Goal: Information Seeking & Learning: Learn about a topic

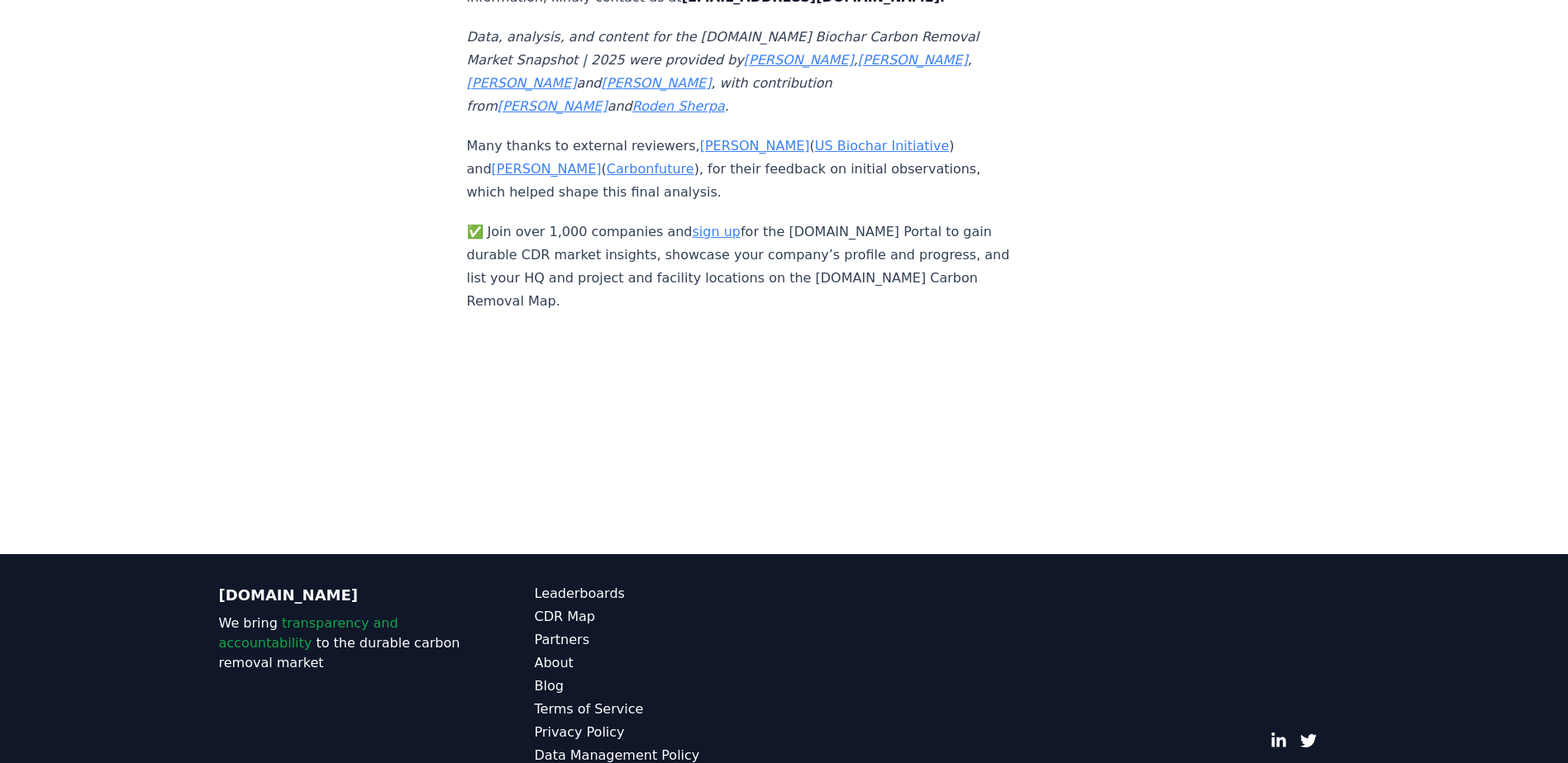
scroll to position [11165, 0]
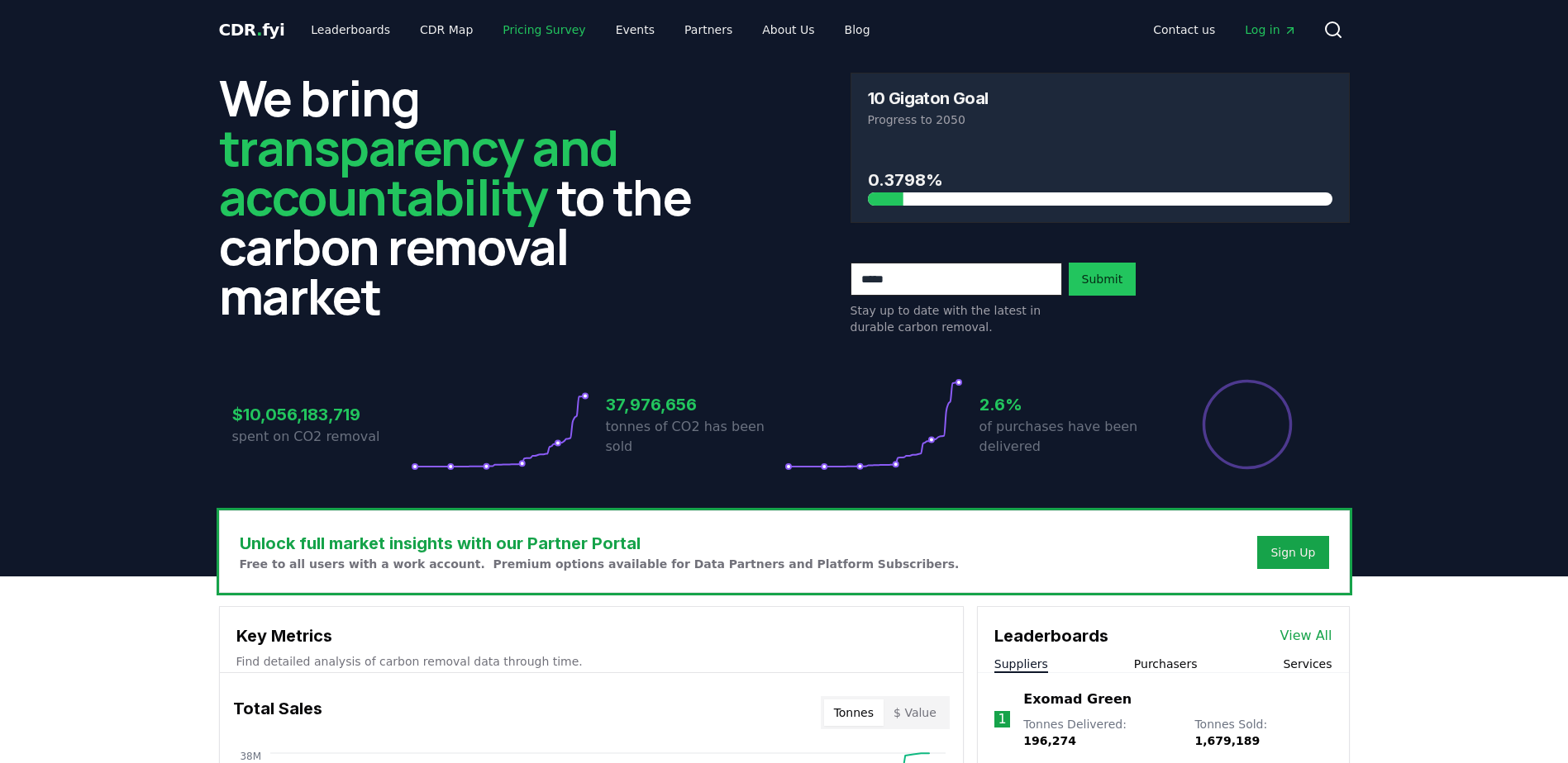
click at [519, 32] on link "Pricing Survey" at bounding box center [543, 29] width 109 height 29
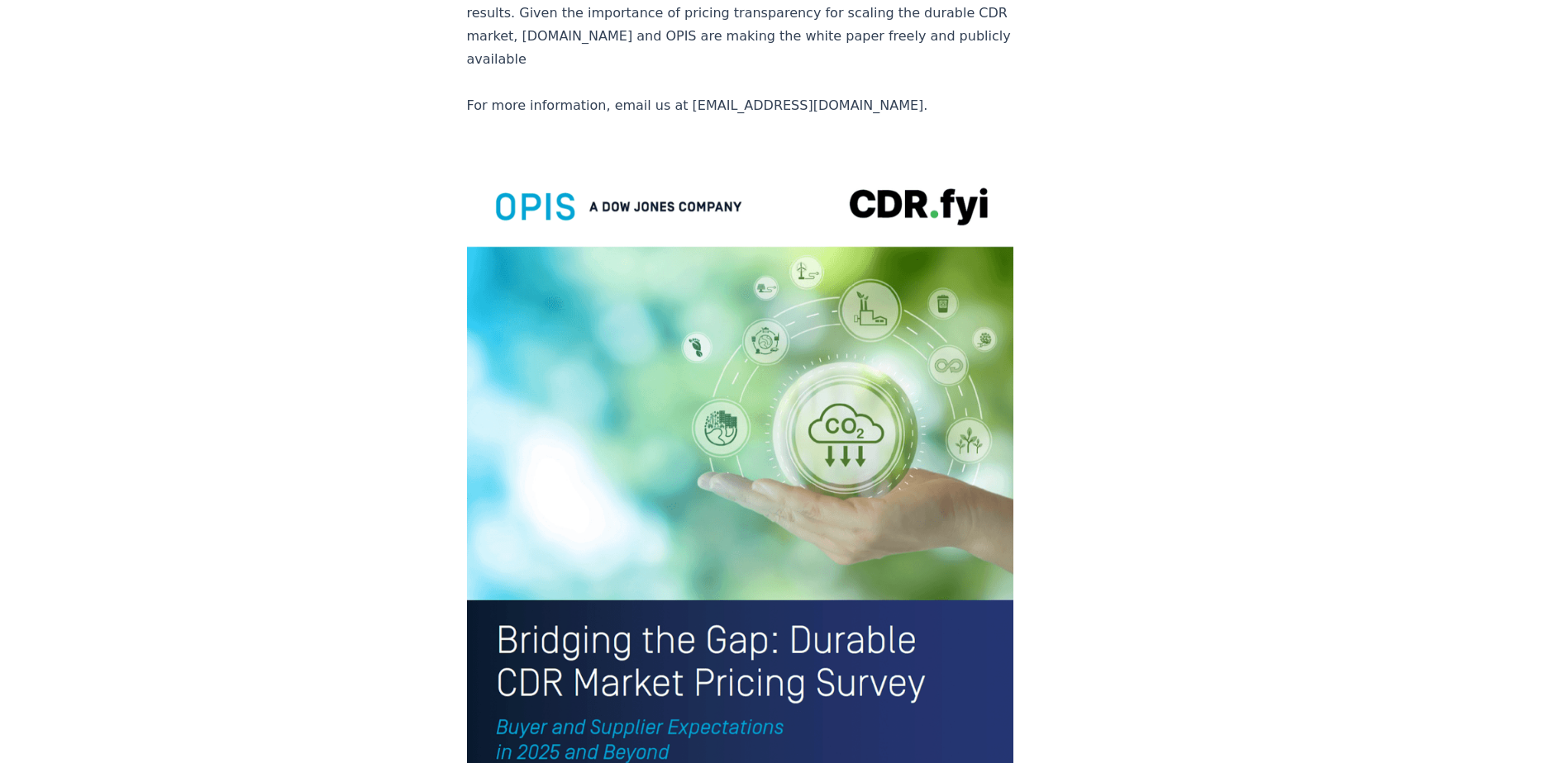
scroll to position [3699, 0]
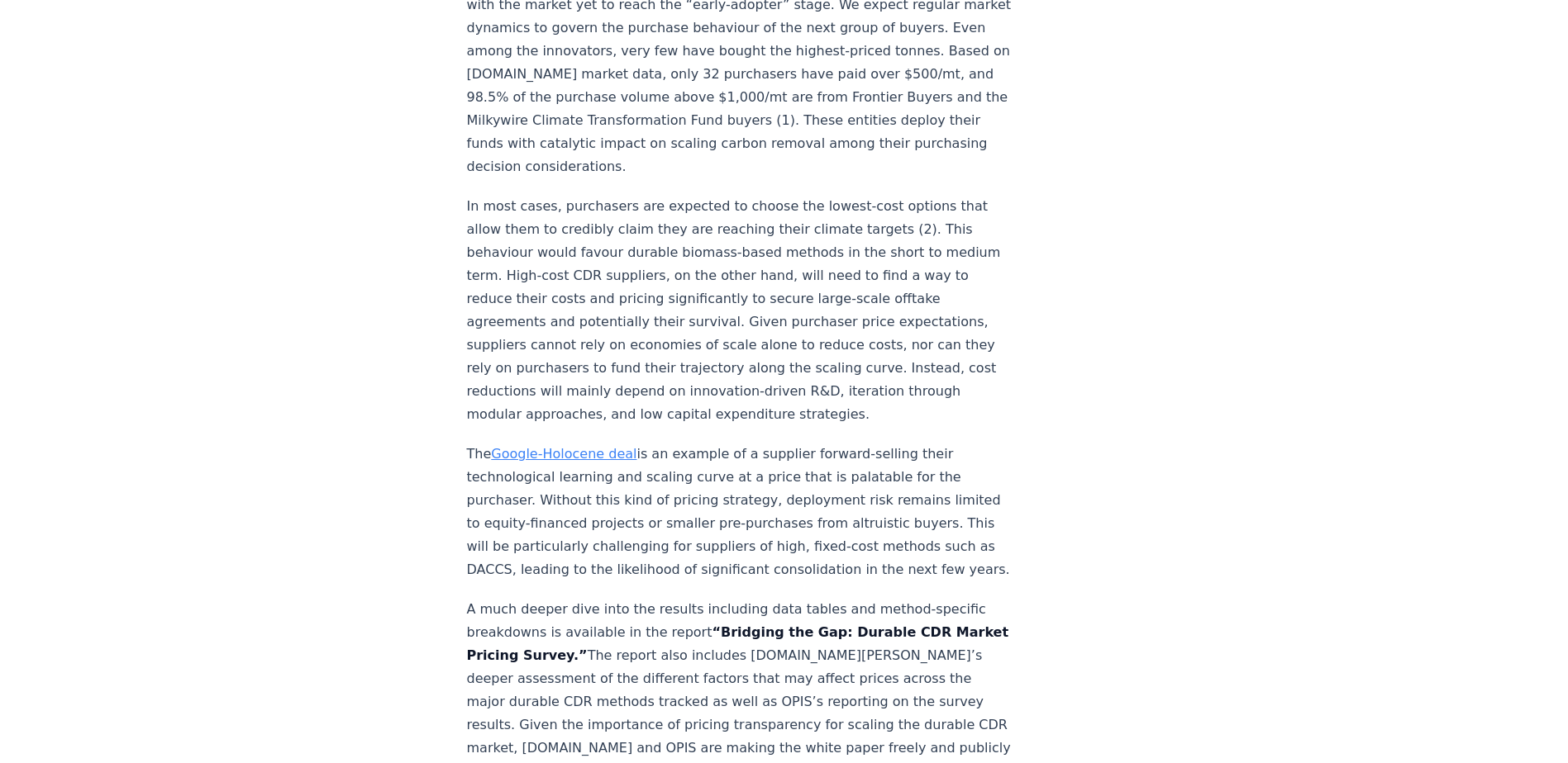
scroll to position [2947, 0]
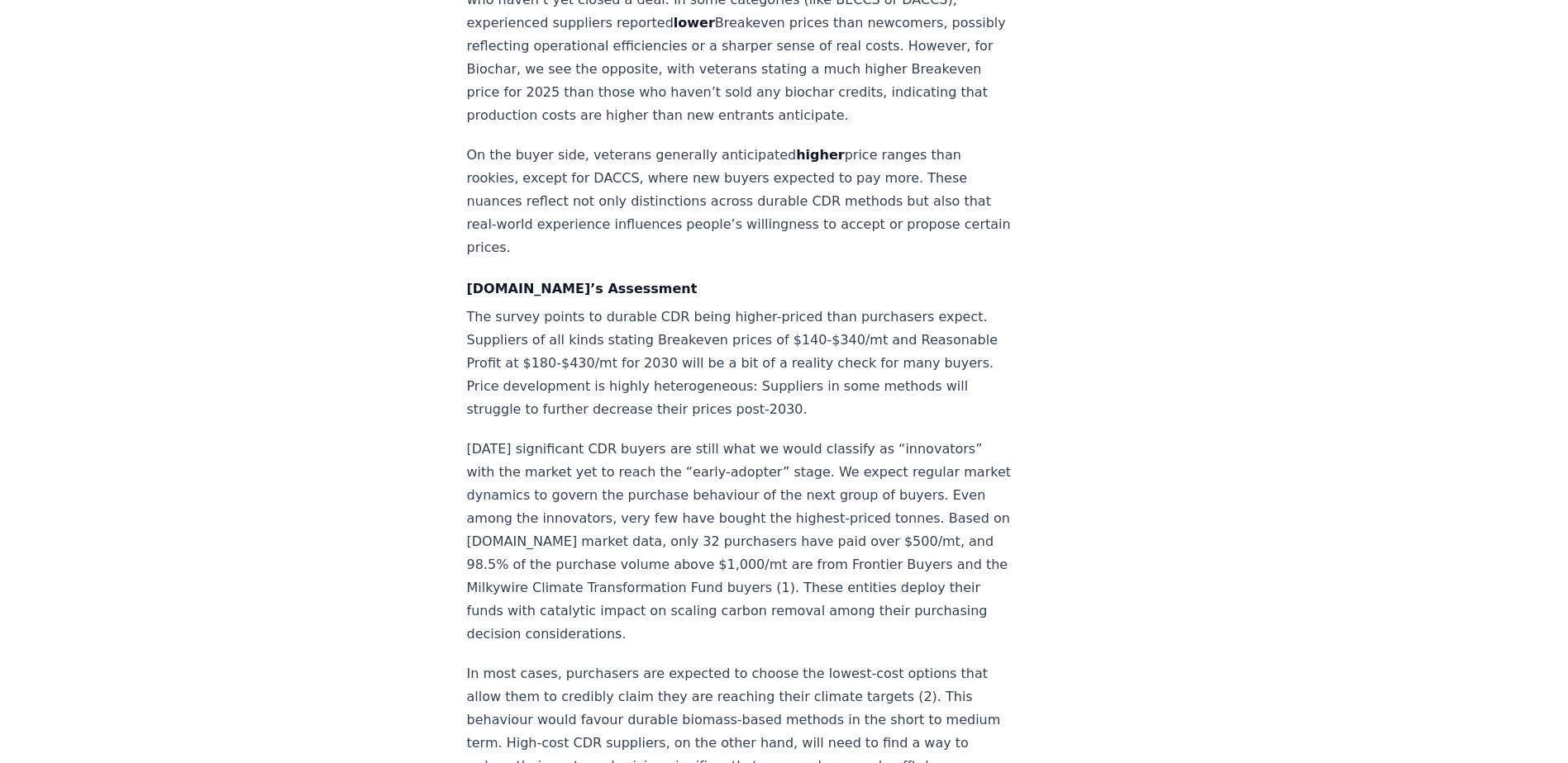
scroll to position [2332, 0]
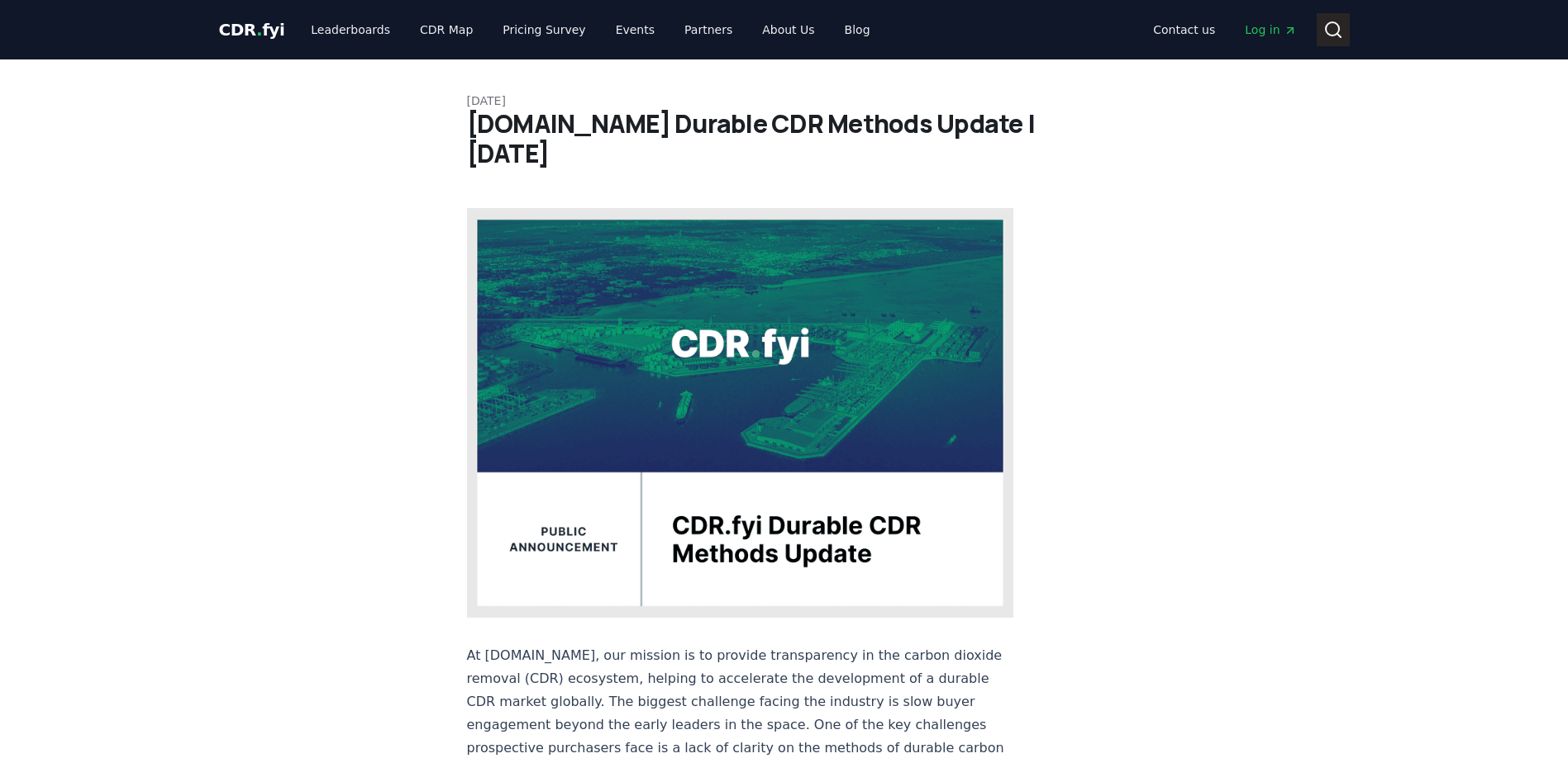
click at [1332, 25] on icon at bounding box center [1333, 30] width 20 height 20
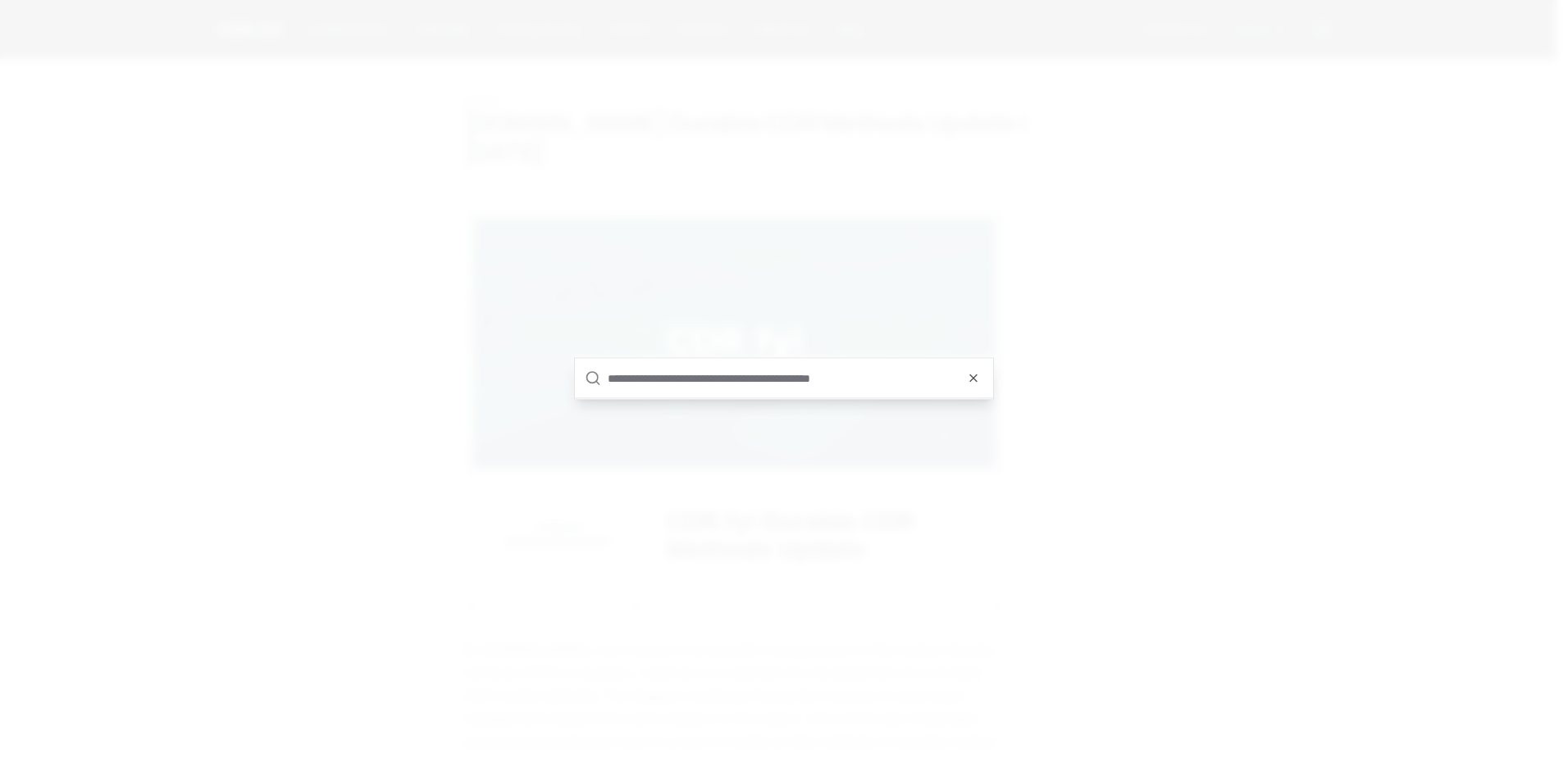
click at [797, 373] on input "text" at bounding box center [794, 378] width 375 height 39
type input "*"
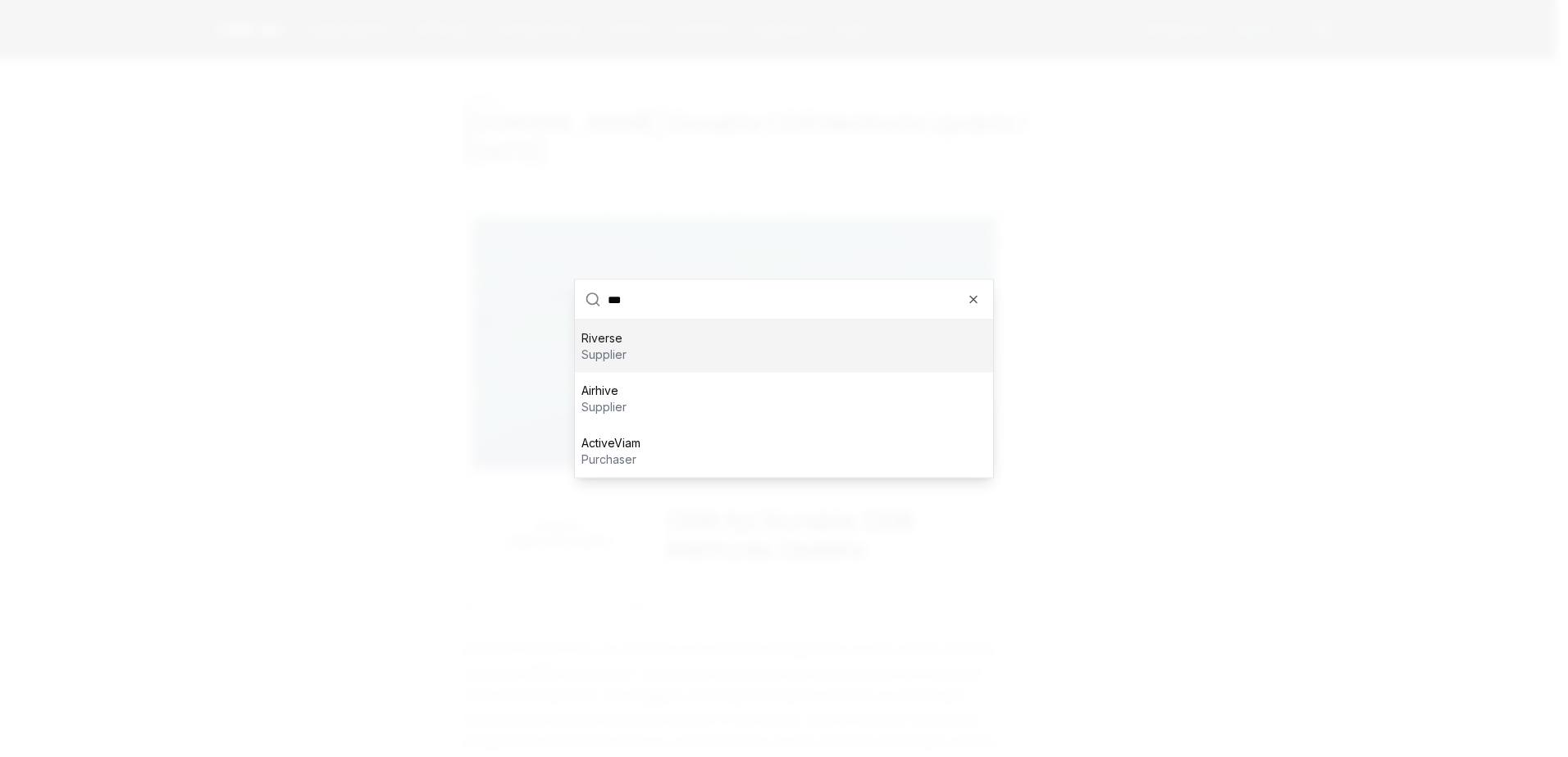
scroll to position [174, 0]
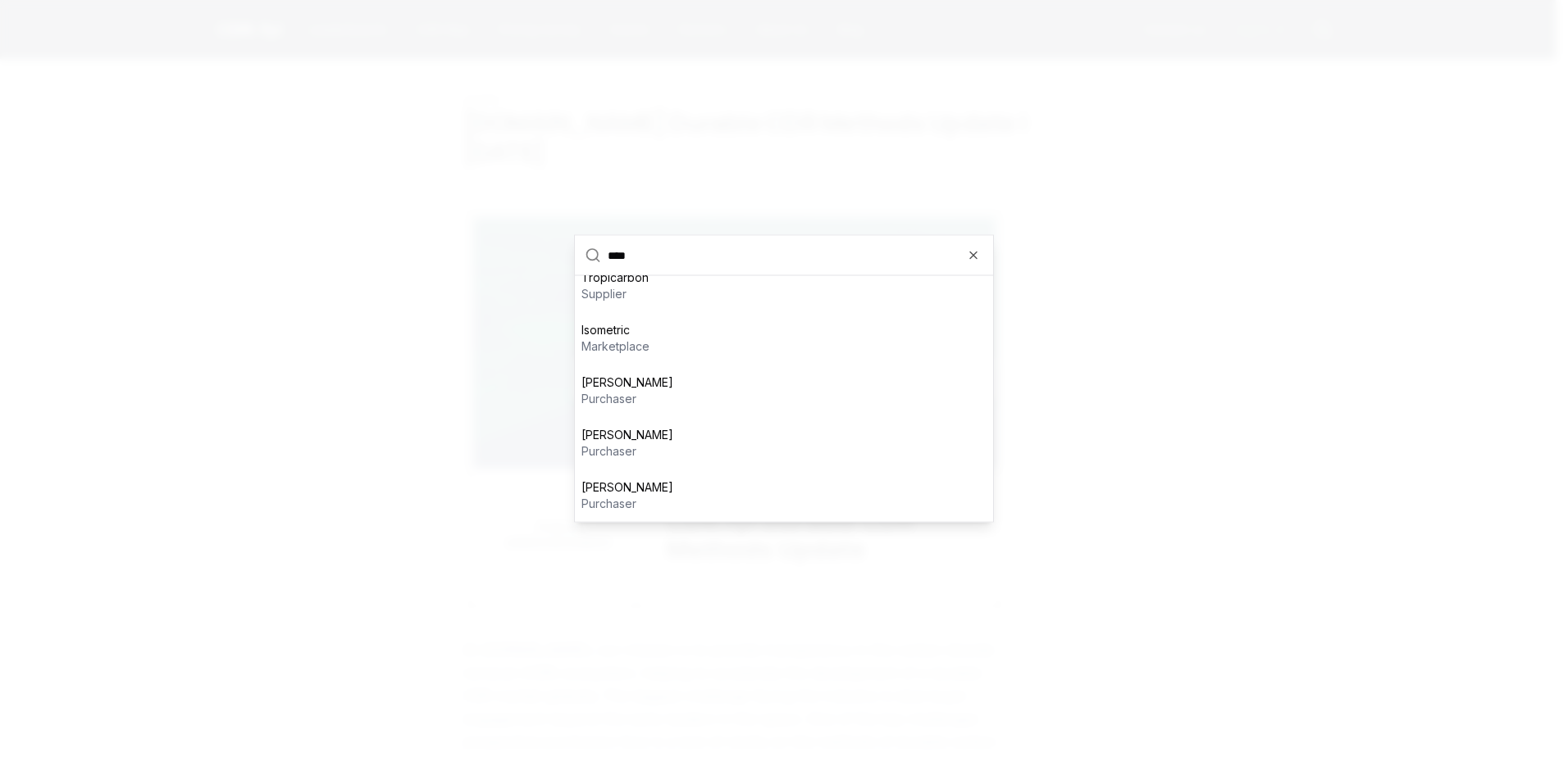
type input "*****"
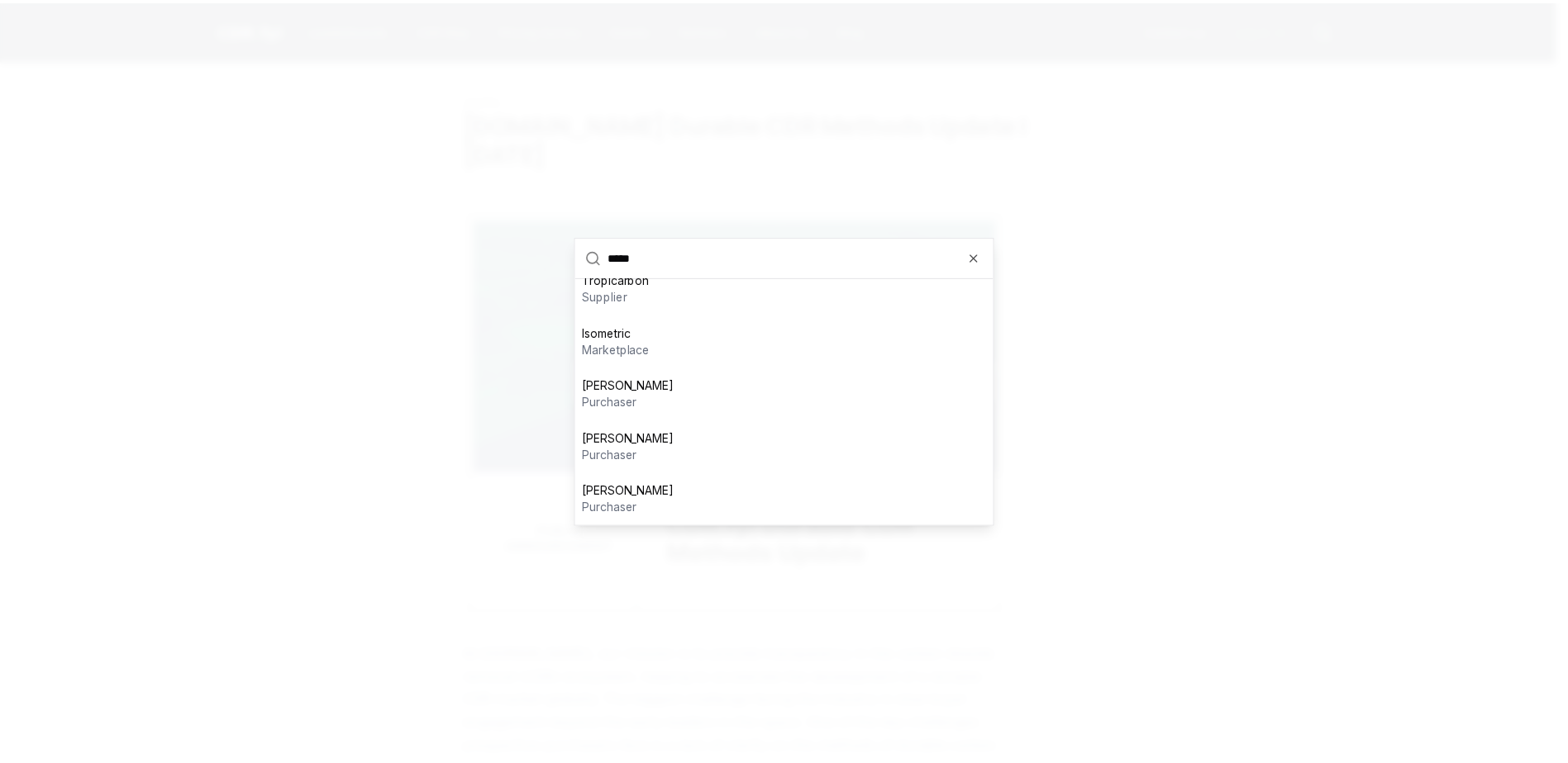
scroll to position [0, 0]
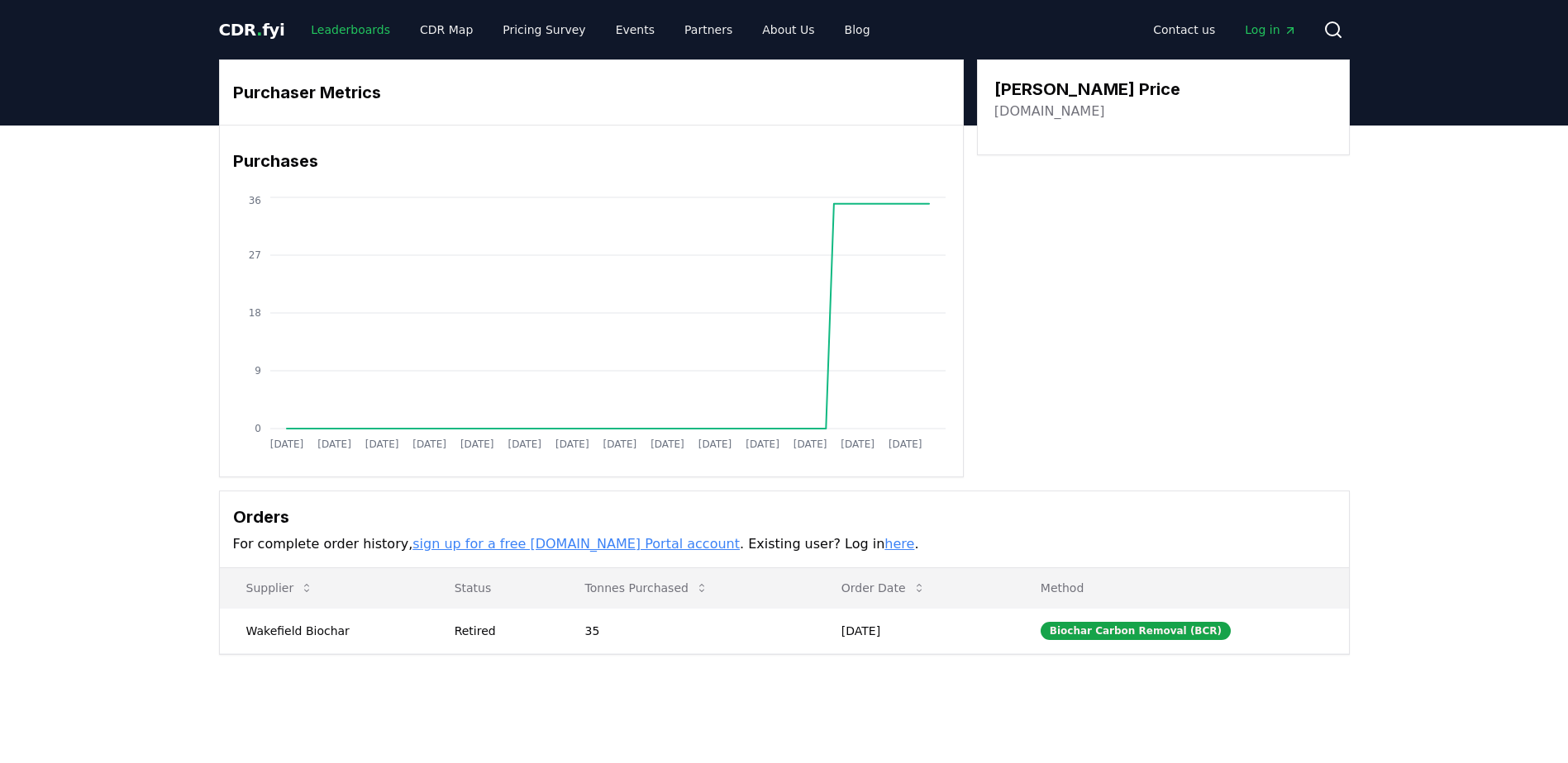
click at [362, 22] on link "Leaderboards" at bounding box center [350, 29] width 105 height 29
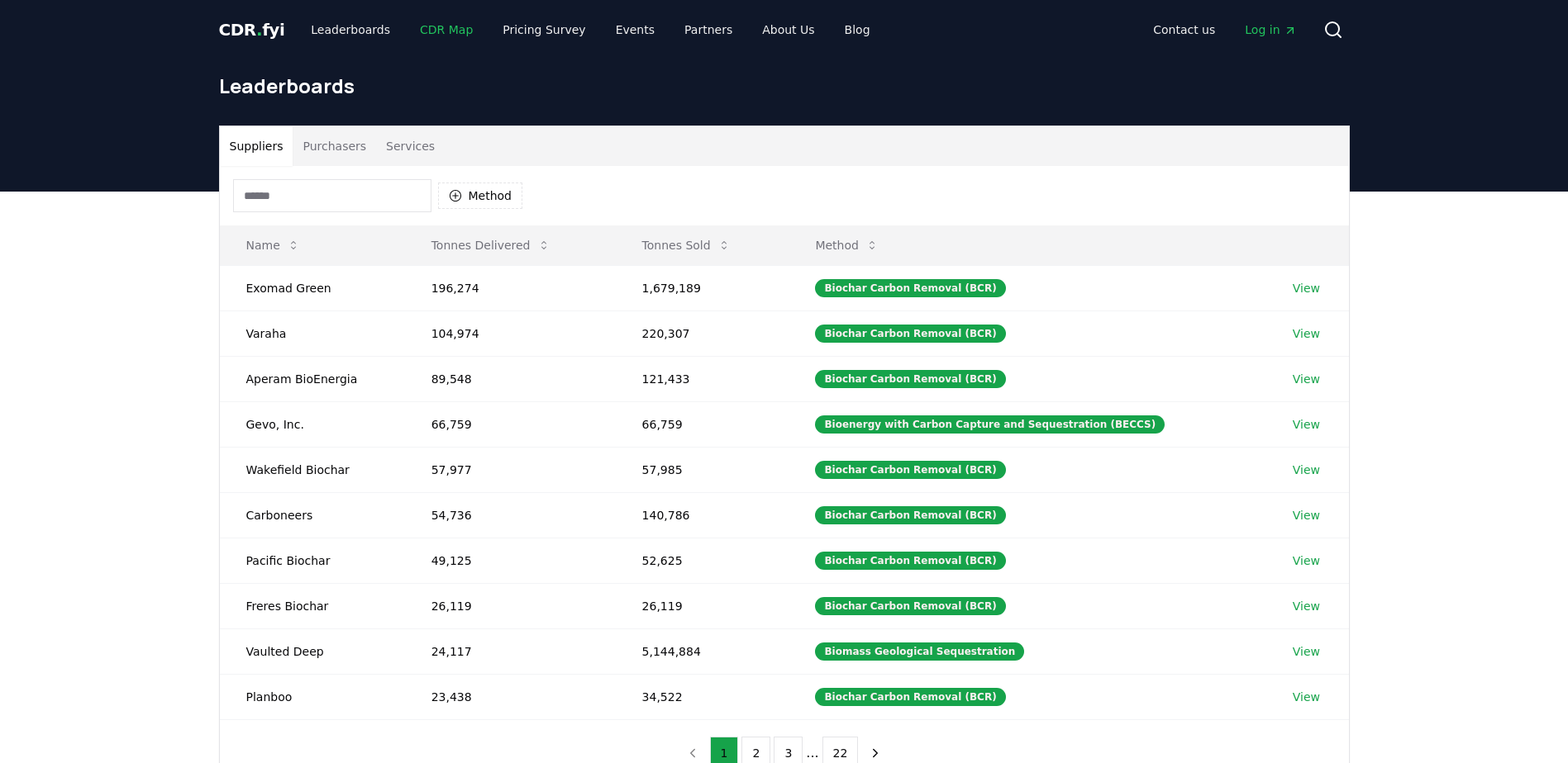
click at [411, 36] on link "CDR Map" at bounding box center [446, 29] width 80 height 29
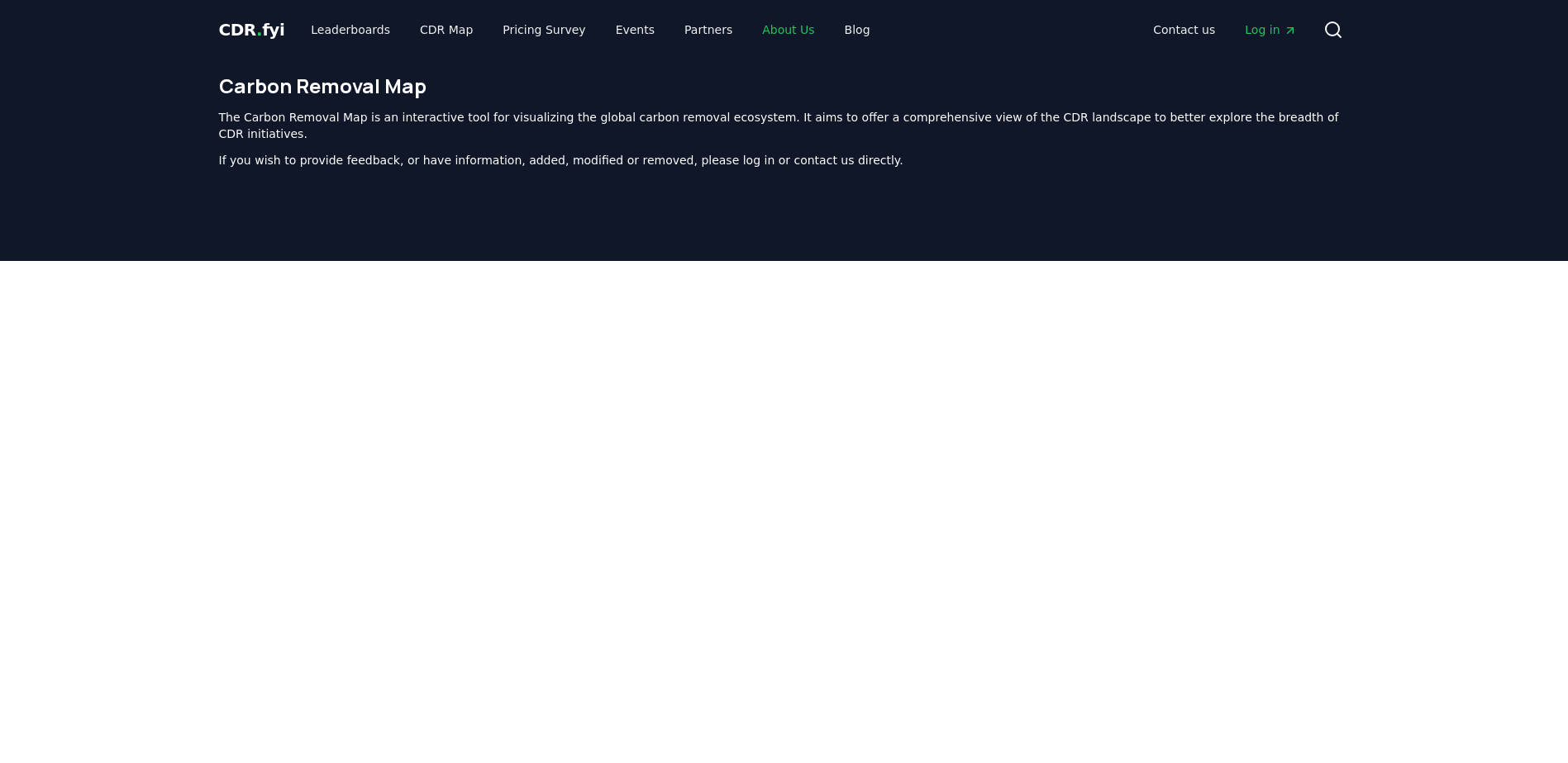
click at [749, 38] on link "About Us" at bounding box center [788, 29] width 79 height 29
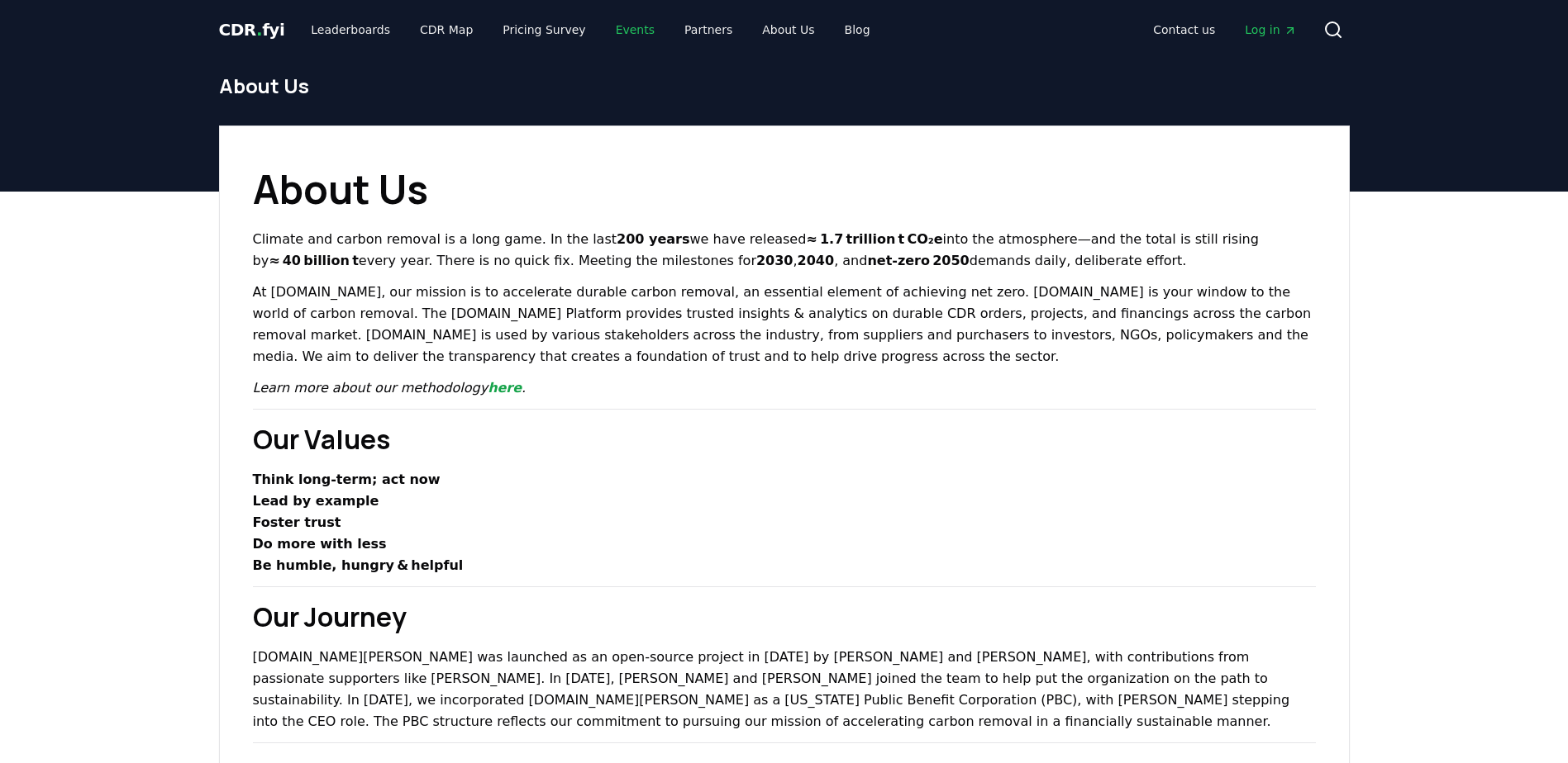
click at [613, 33] on link "Events" at bounding box center [635, 29] width 65 height 29
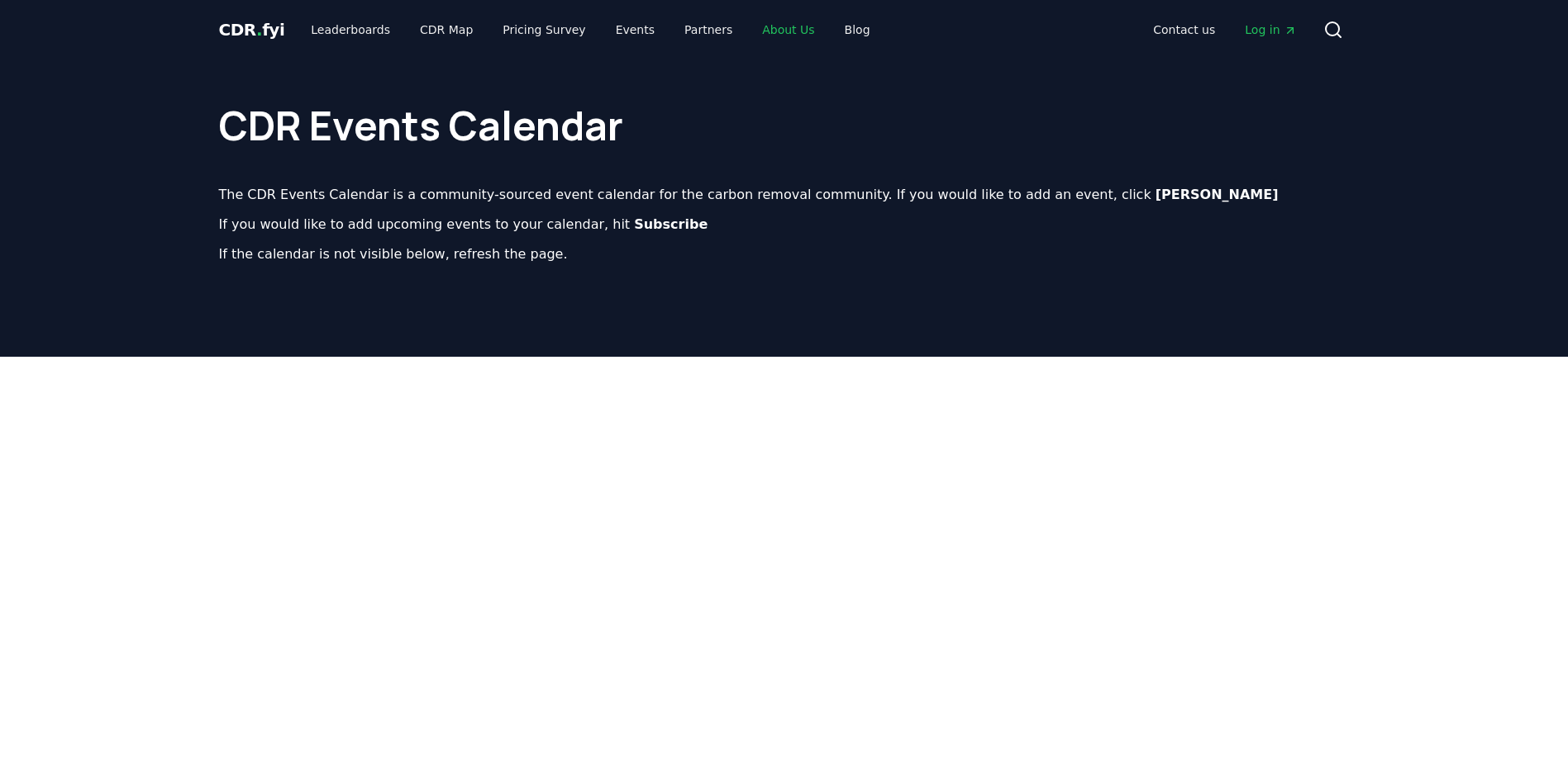
click at [778, 19] on link "About Us" at bounding box center [788, 29] width 79 height 29
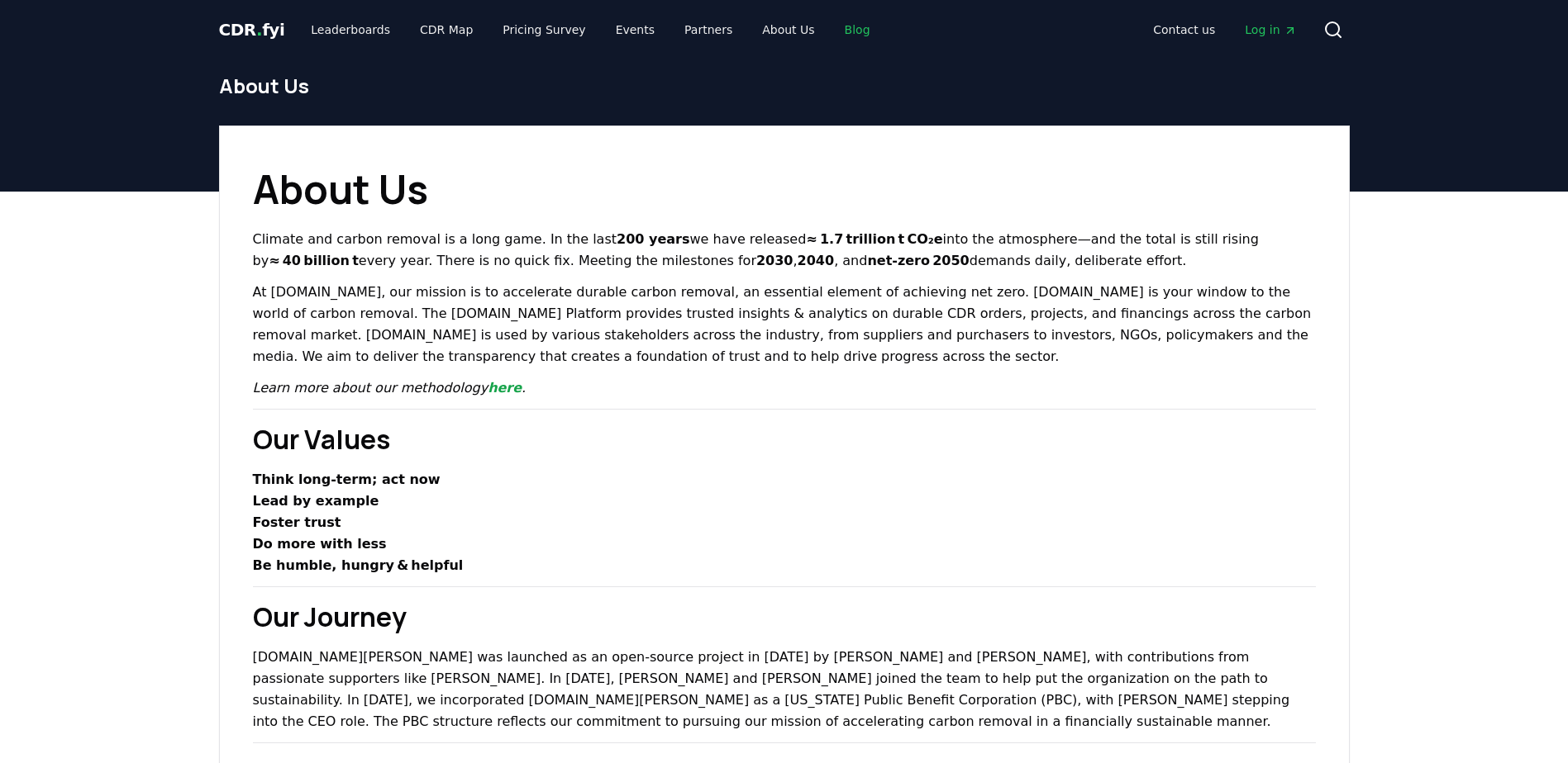
click at [832, 16] on link "Blog" at bounding box center [857, 29] width 52 height 29
click at [831, 27] on link "Blog" at bounding box center [857, 29] width 52 height 29
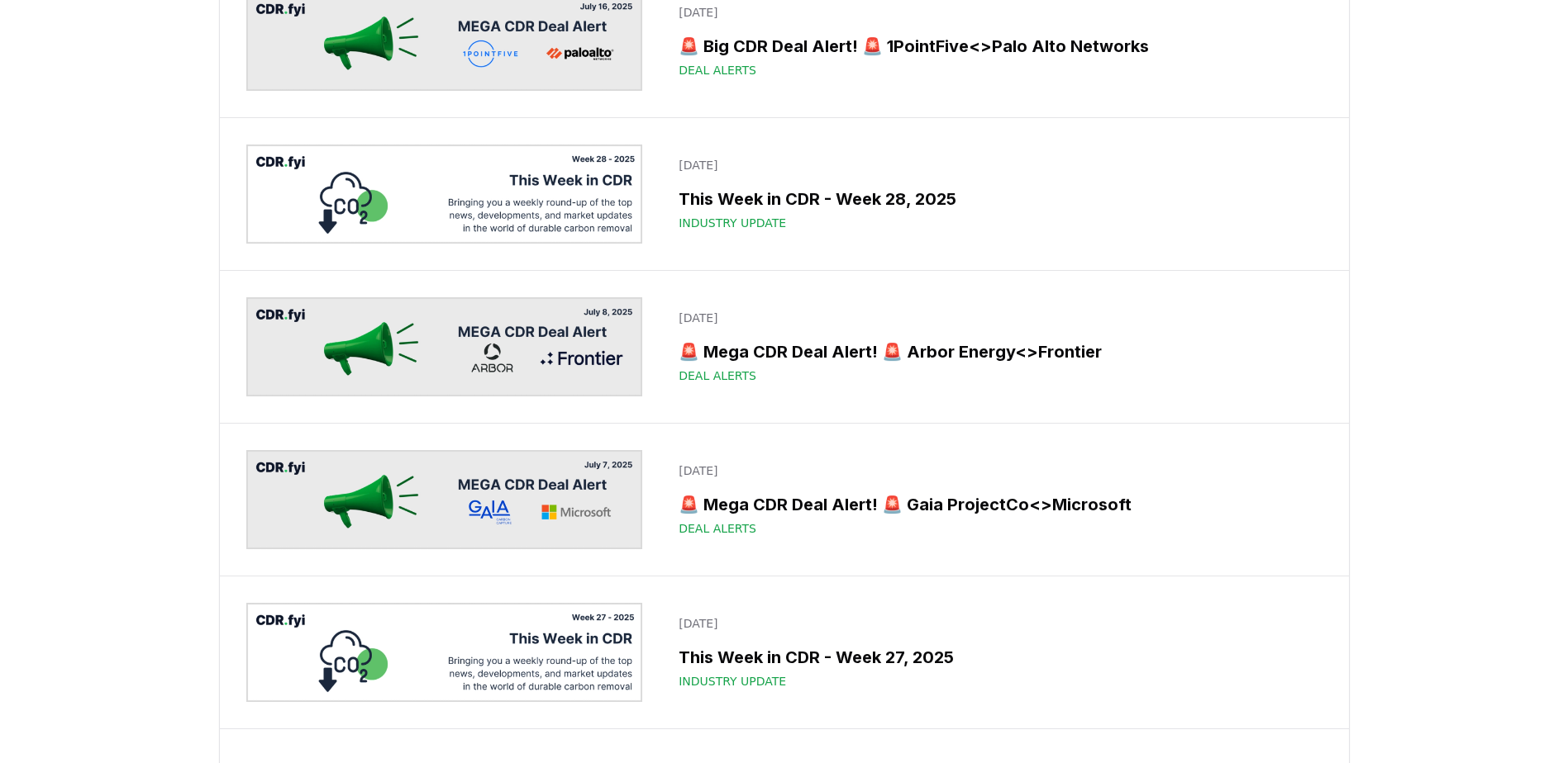
scroll to position [3121, 0]
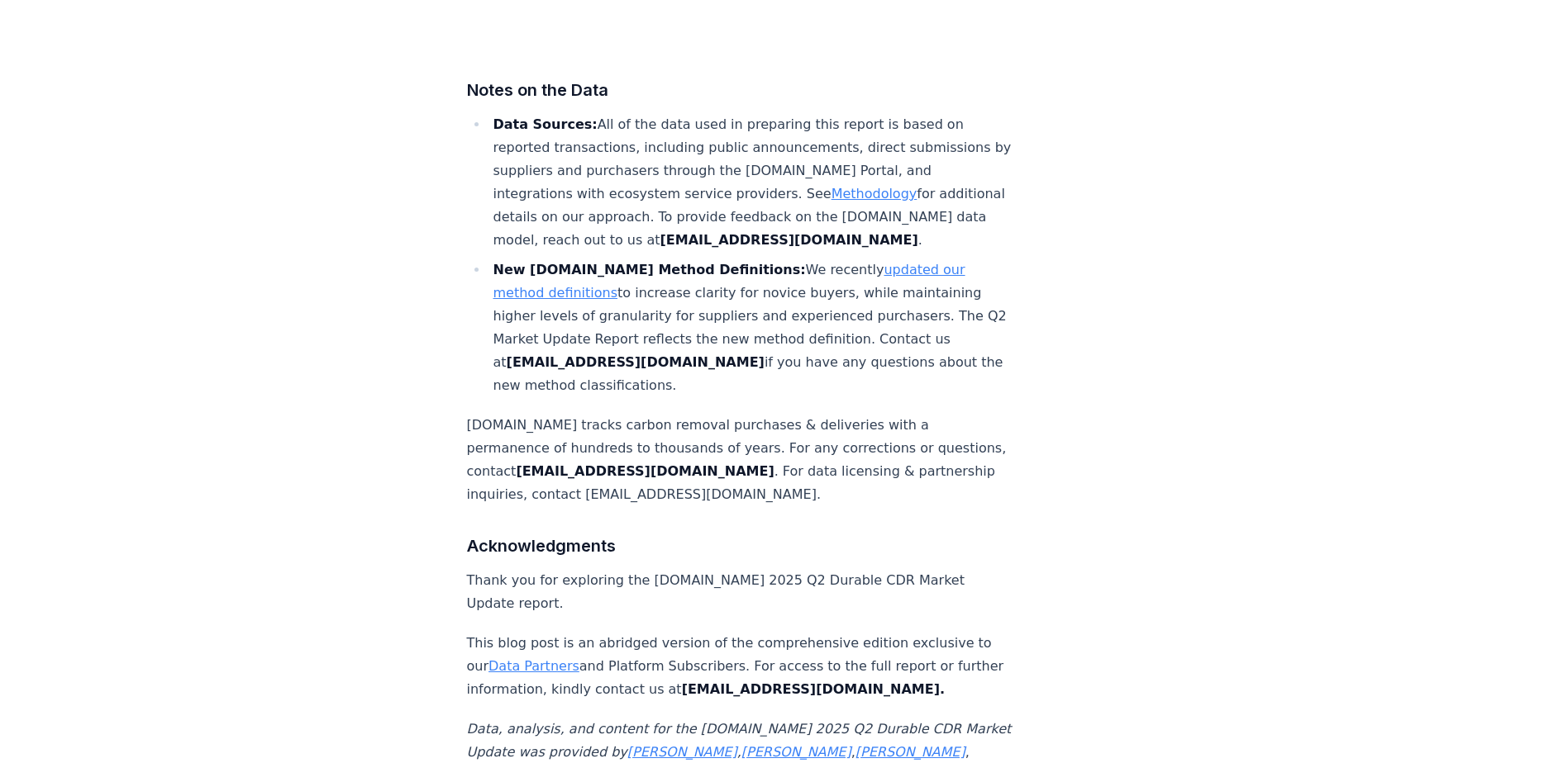
scroll to position [10982, 0]
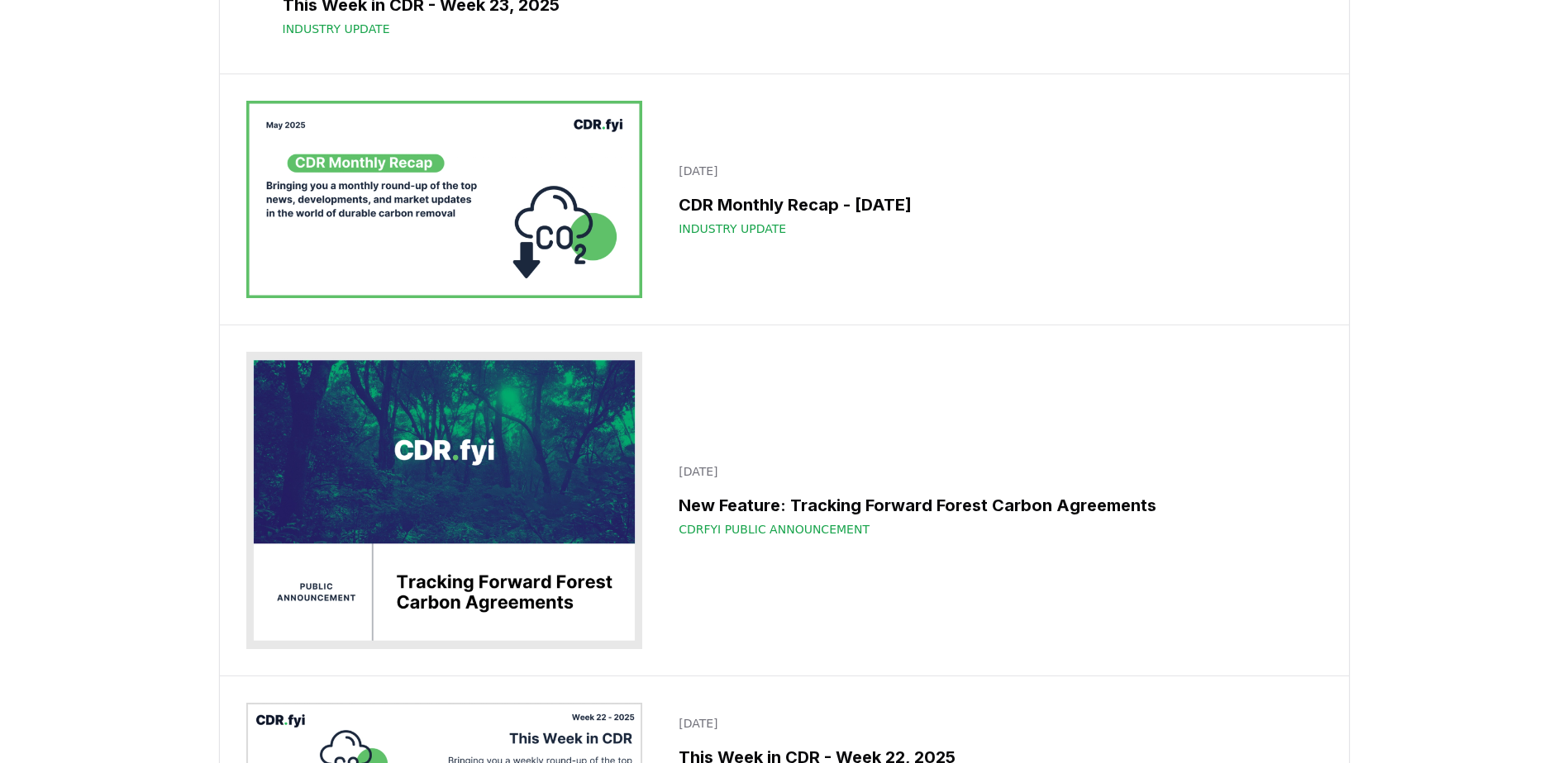
scroll to position [5107, 0]
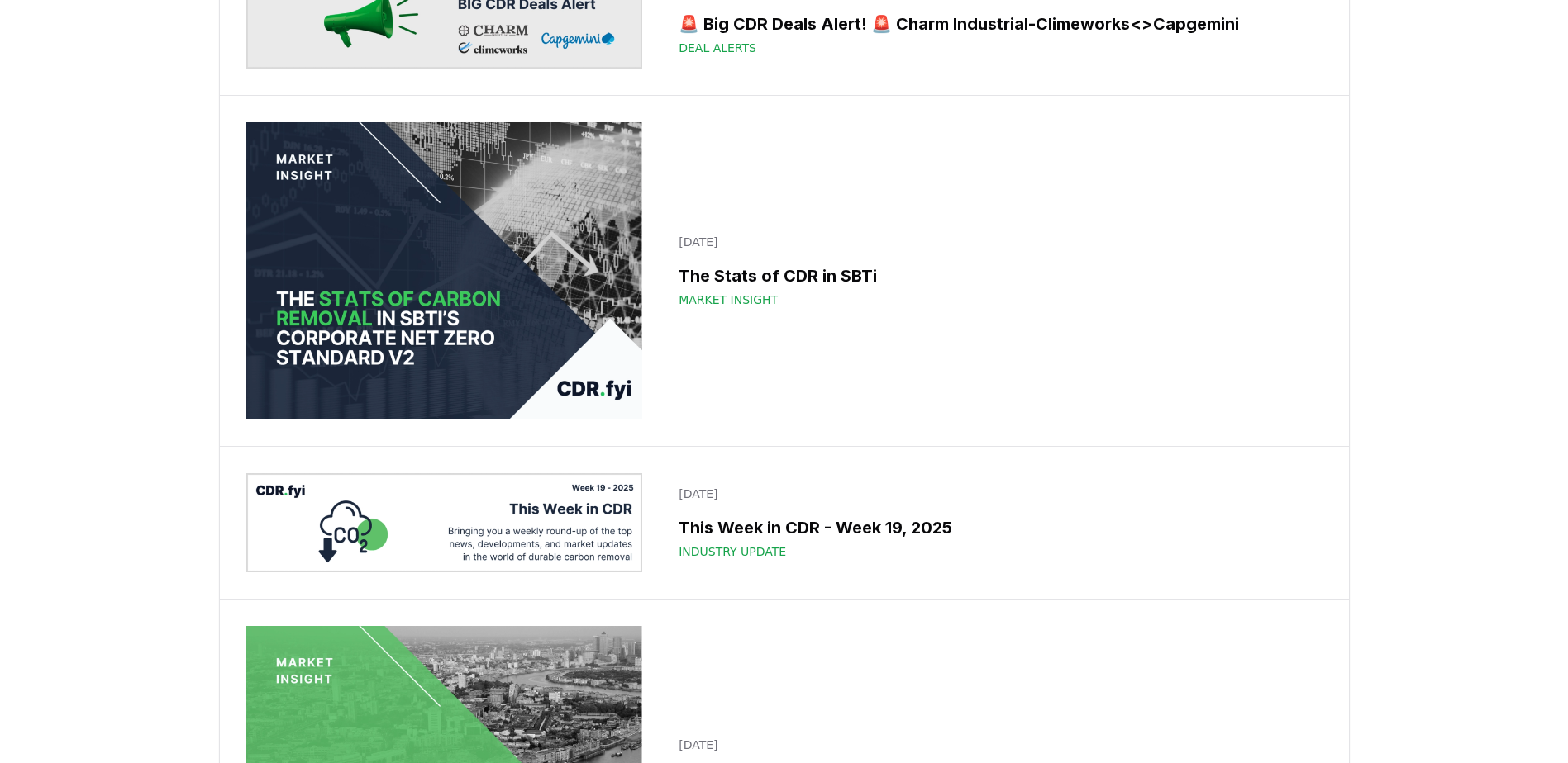
scroll to position [6594, 0]
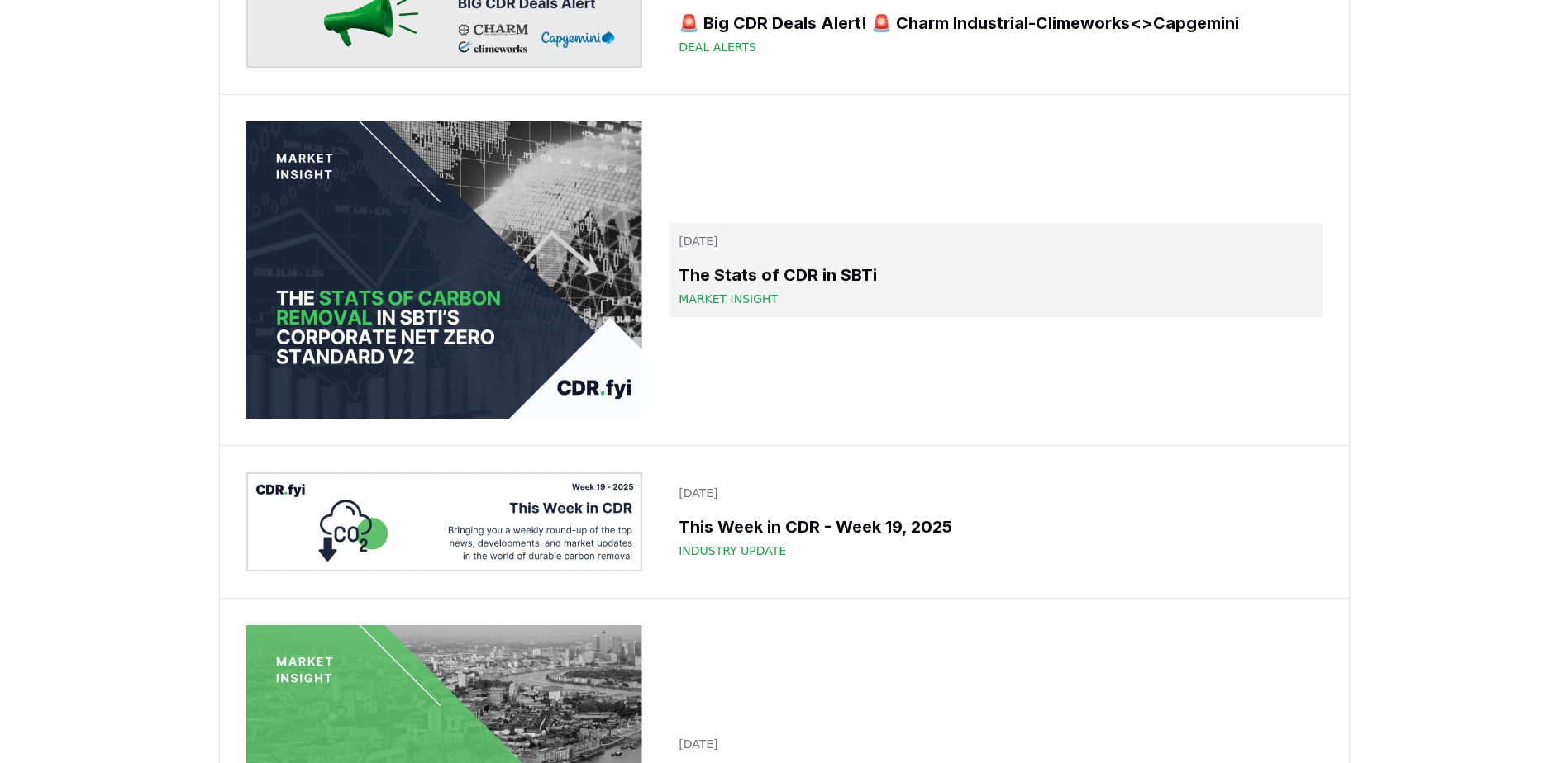
click at [784, 308] on div "Market Insight" at bounding box center [995, 300] width 633 height 16
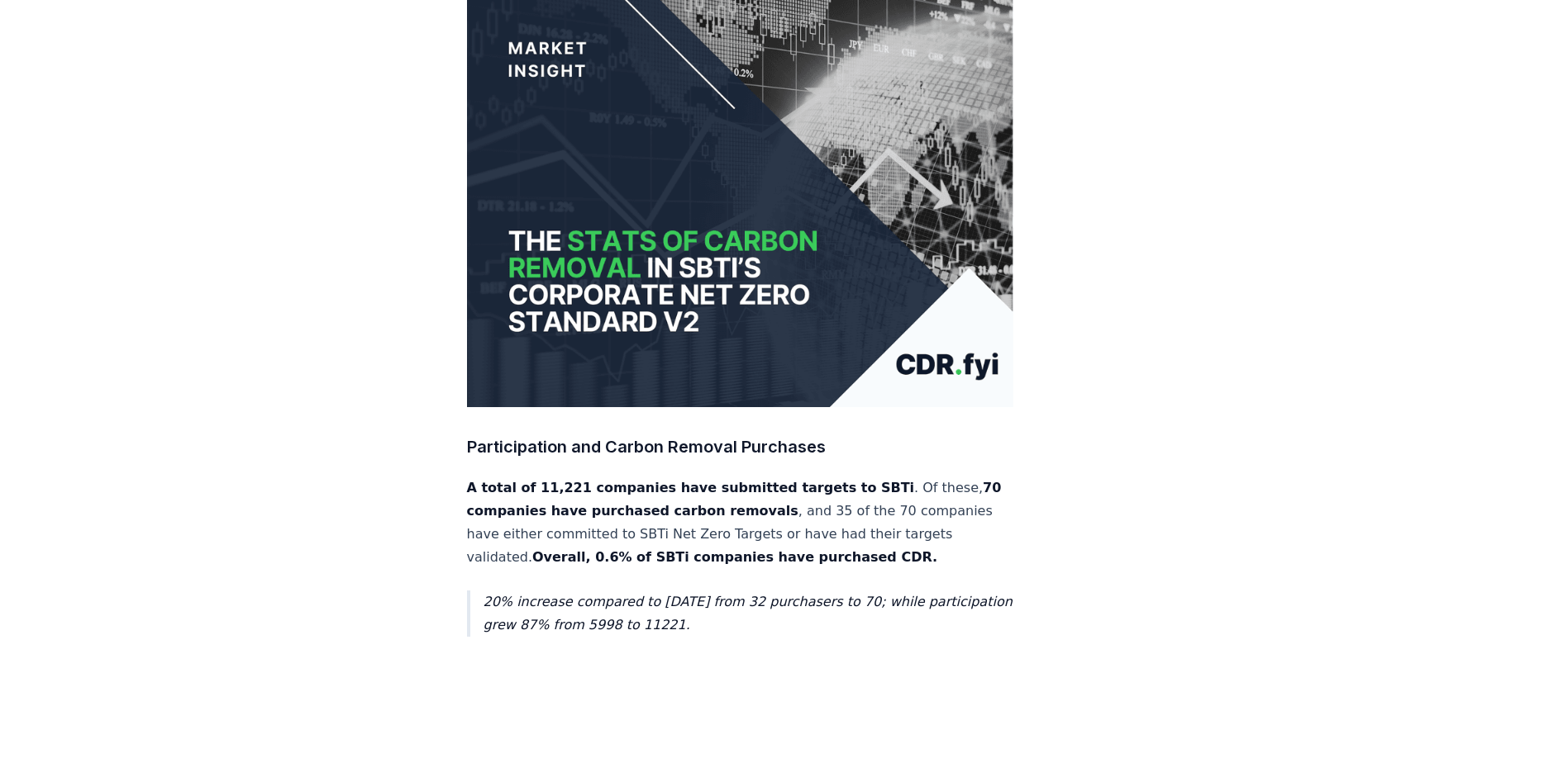
scroll to position [316, 0]
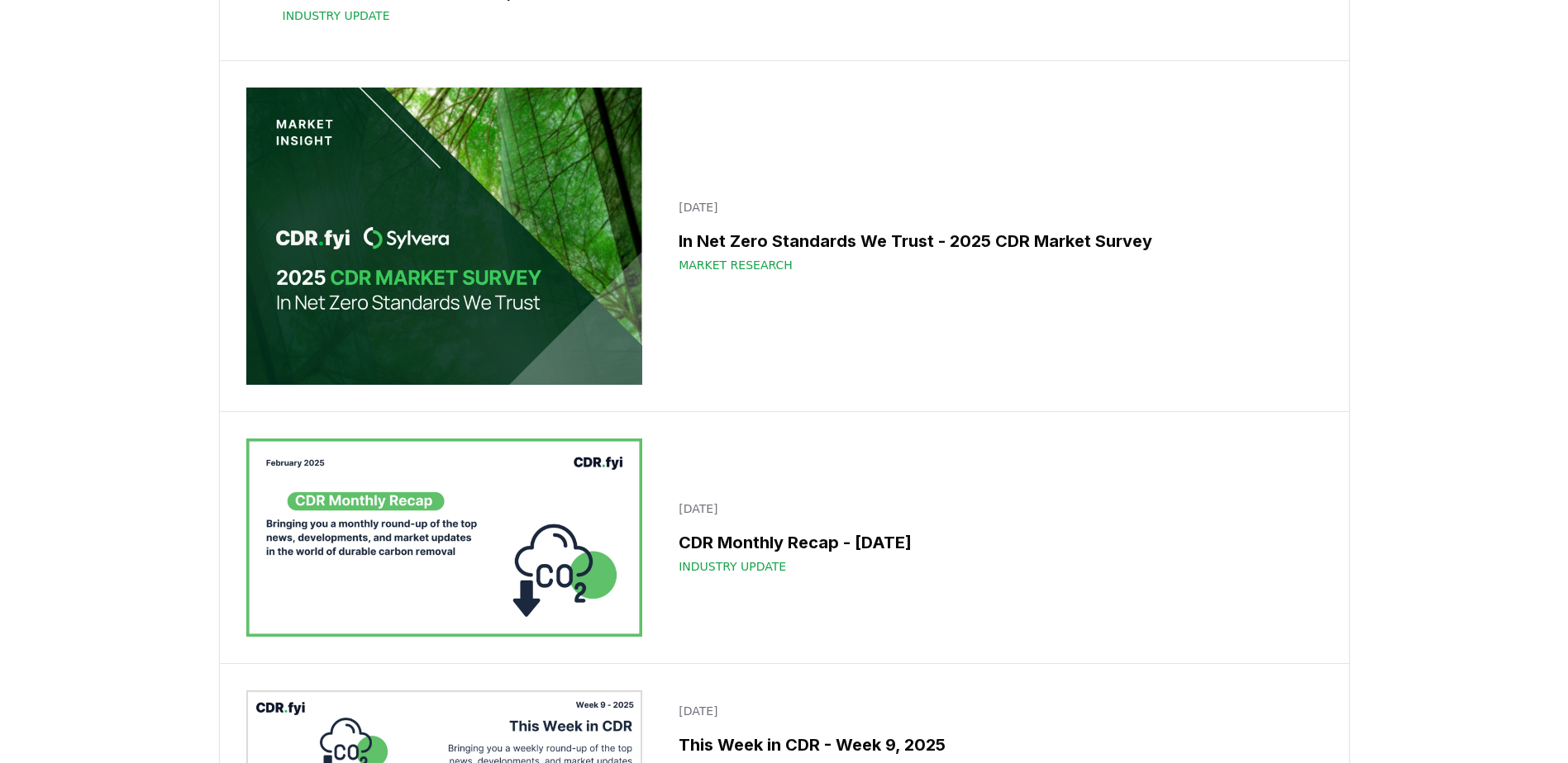
scroll to position [11352, 0]
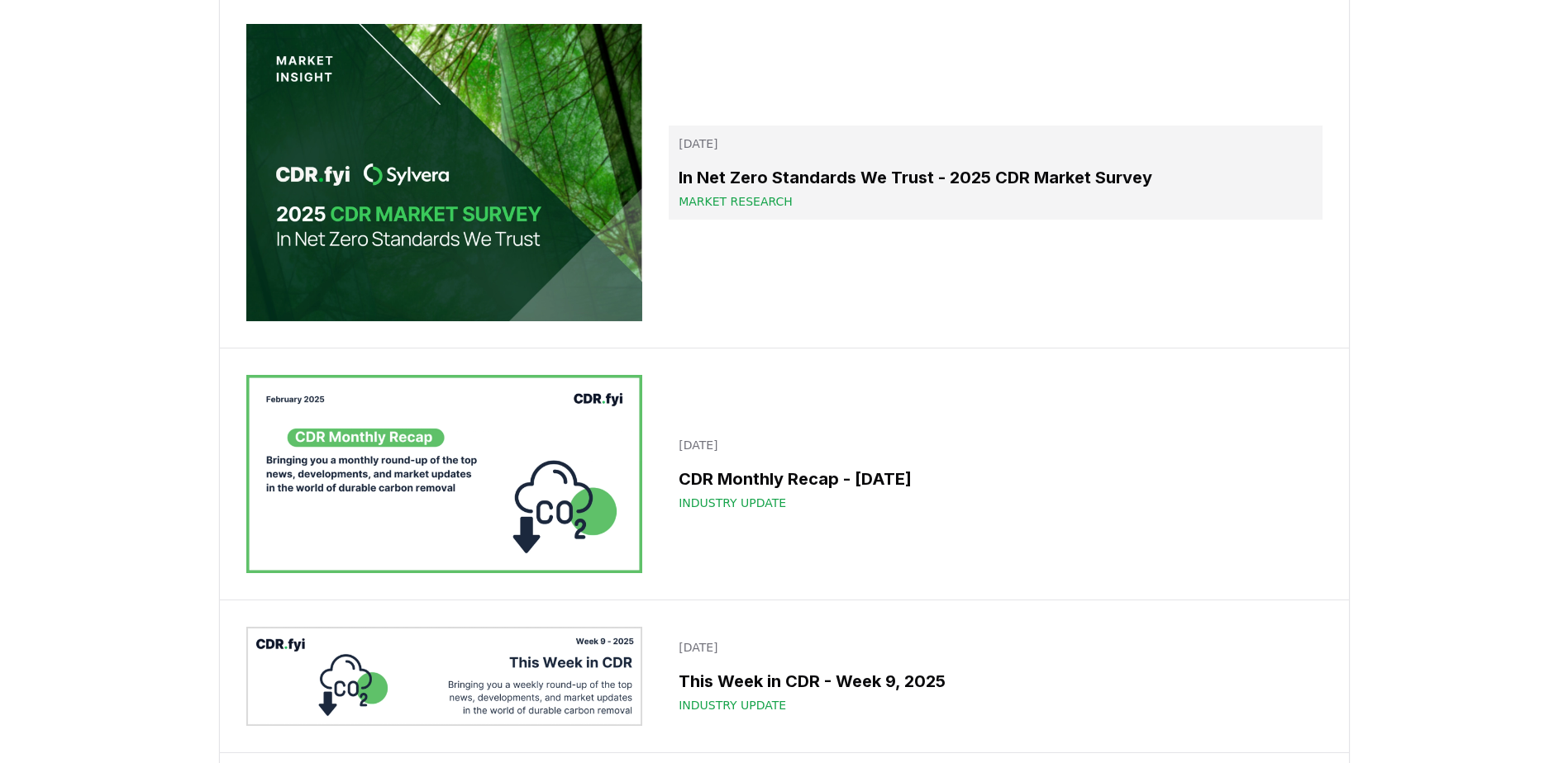
click at [741, 220] on link "March 05, 2025 In Net Zero Standards We Trust - 2025 CDR Market Survey Market R…" at bounding box center [995, 172] width 653 height 94
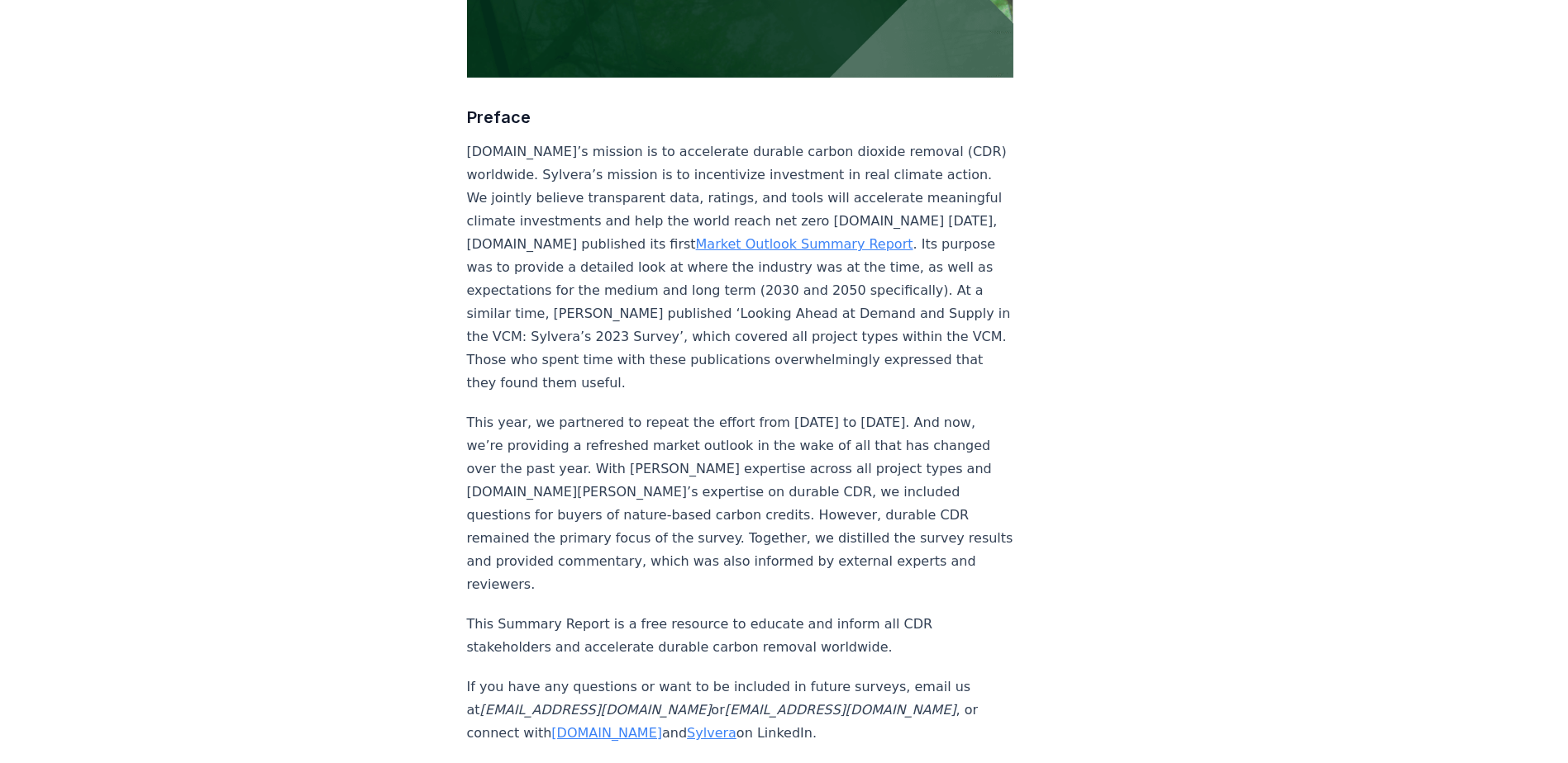
scroll to position [540, 0]
click at [871, 237] on link "Market Outlook Summary Report" at bounding box center [805, 245] width 217 height 16
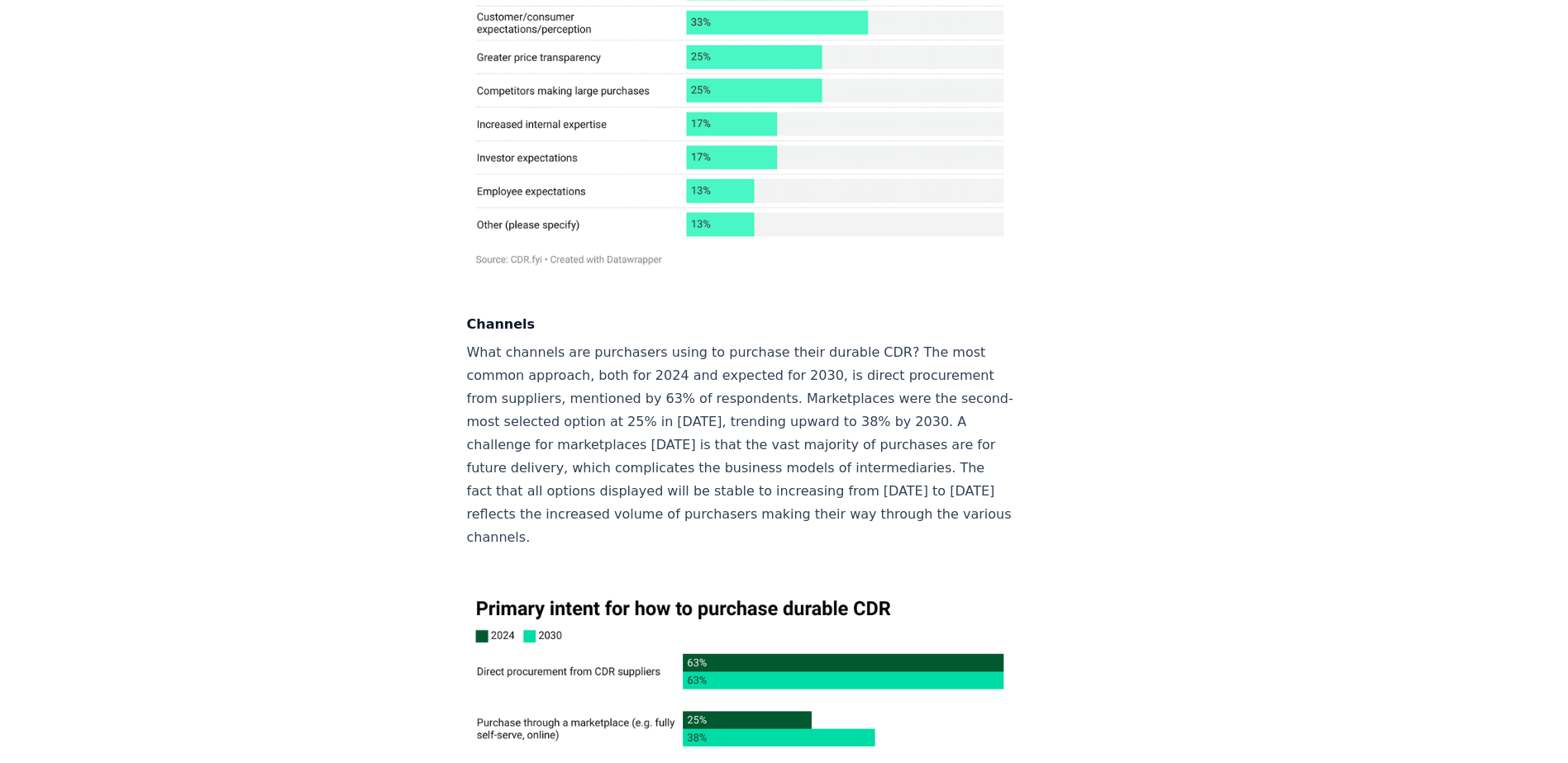
scroll to position [5442, 0]
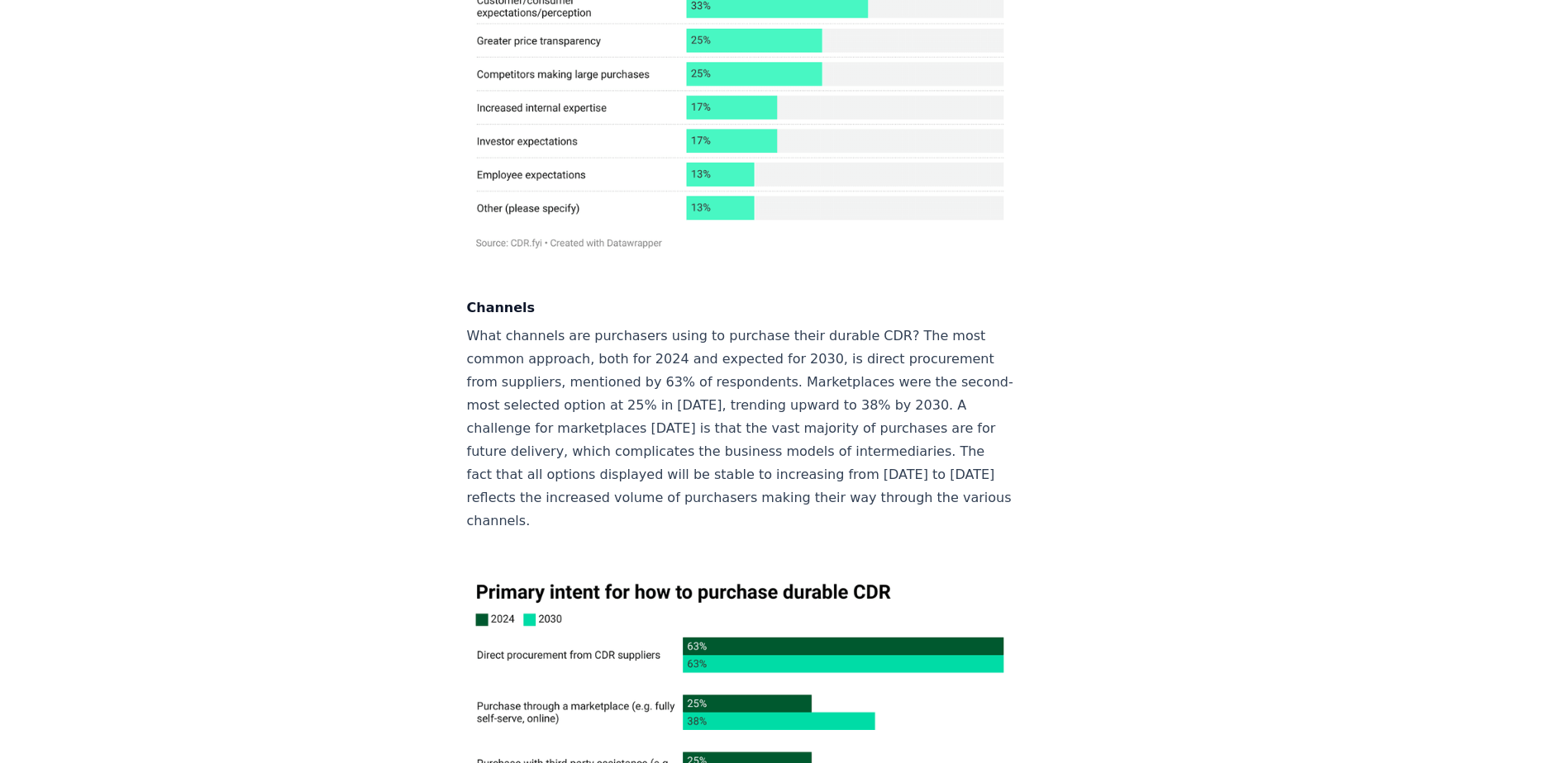
click at [886, 572] on img at bounding box center [740, 757] width 547 height 368
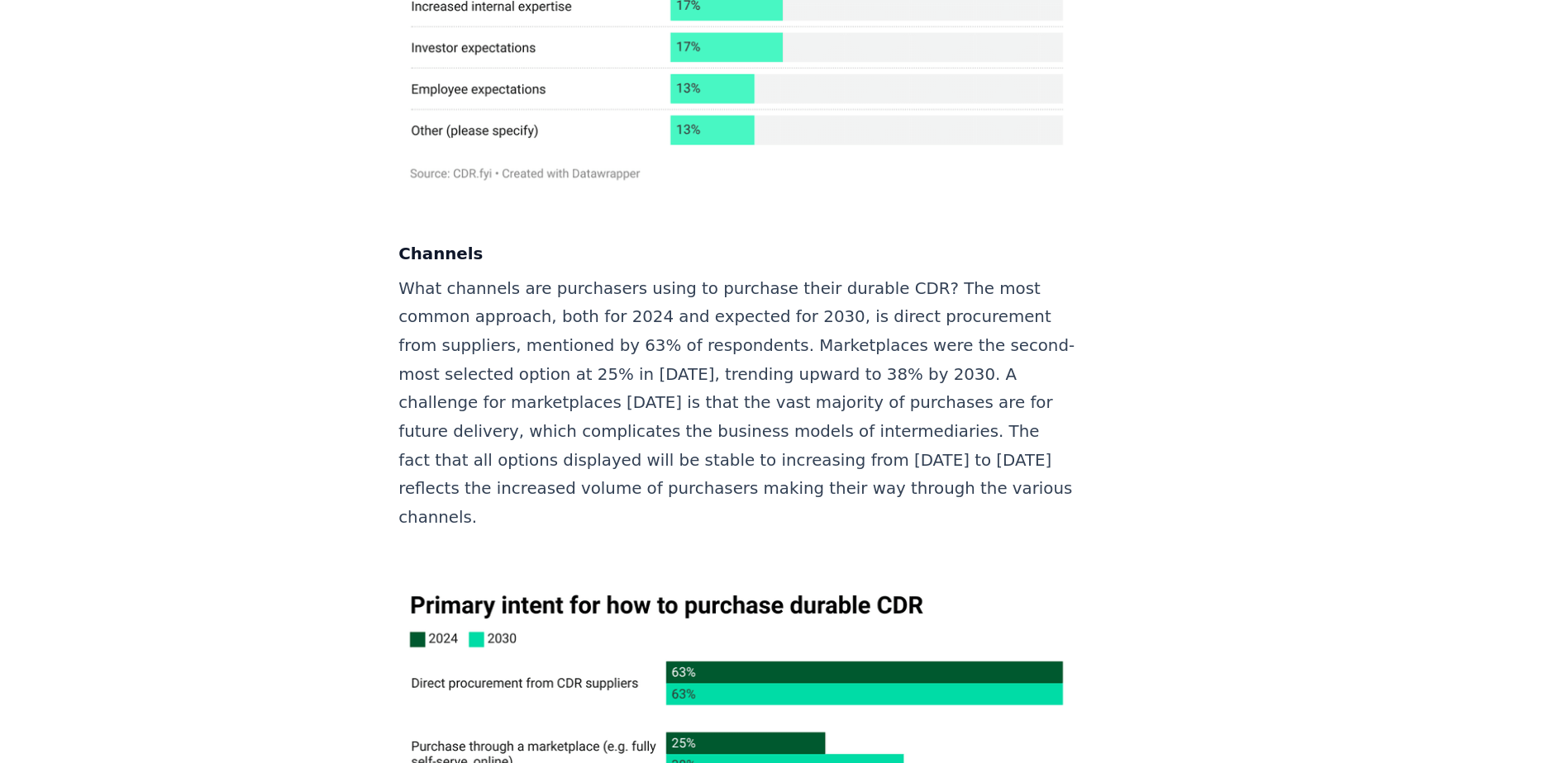
click at [830, 572] on img at bounding box center [740, 757] width 547 height 368
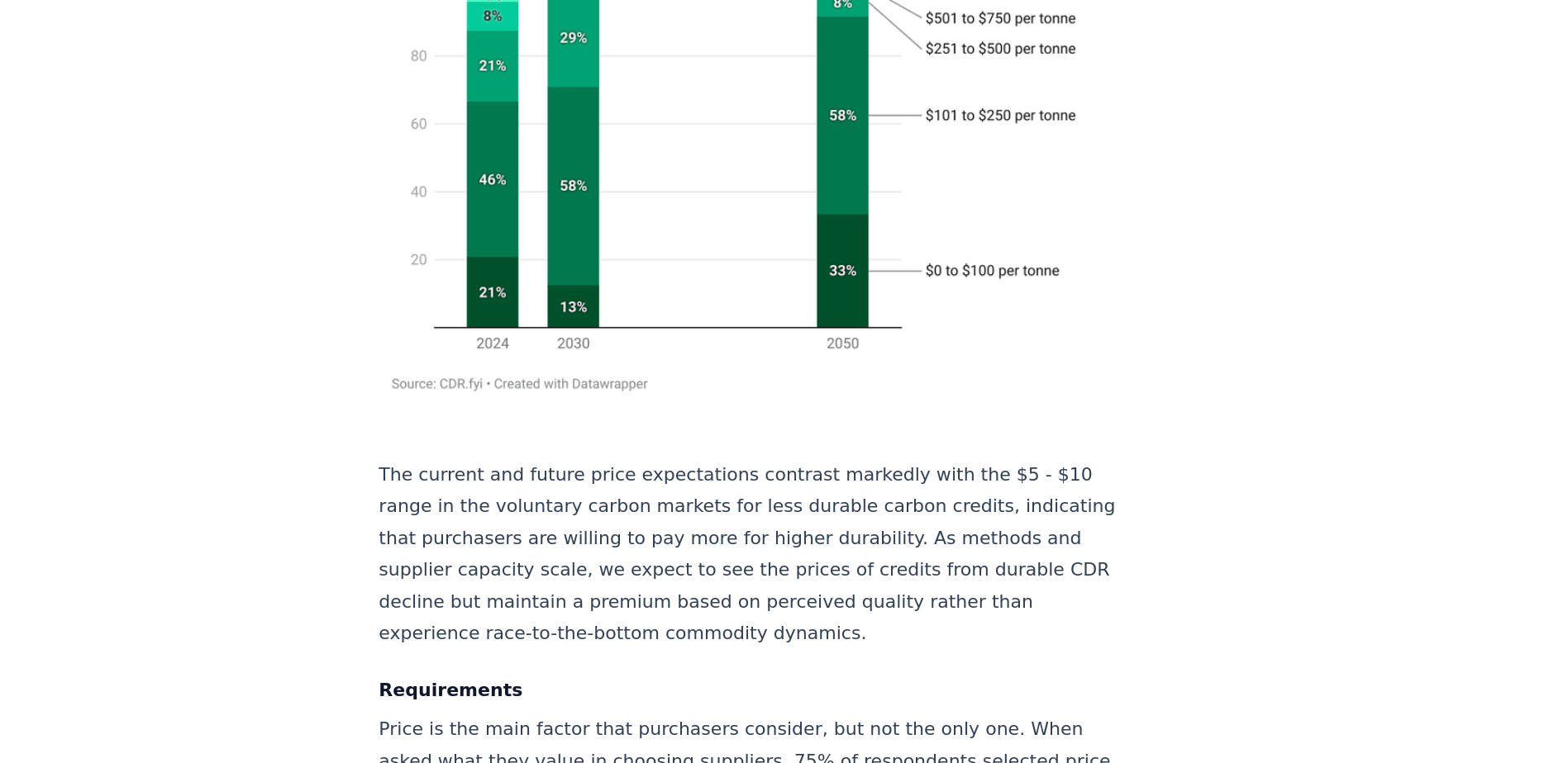
scroll to position [2727, 0]
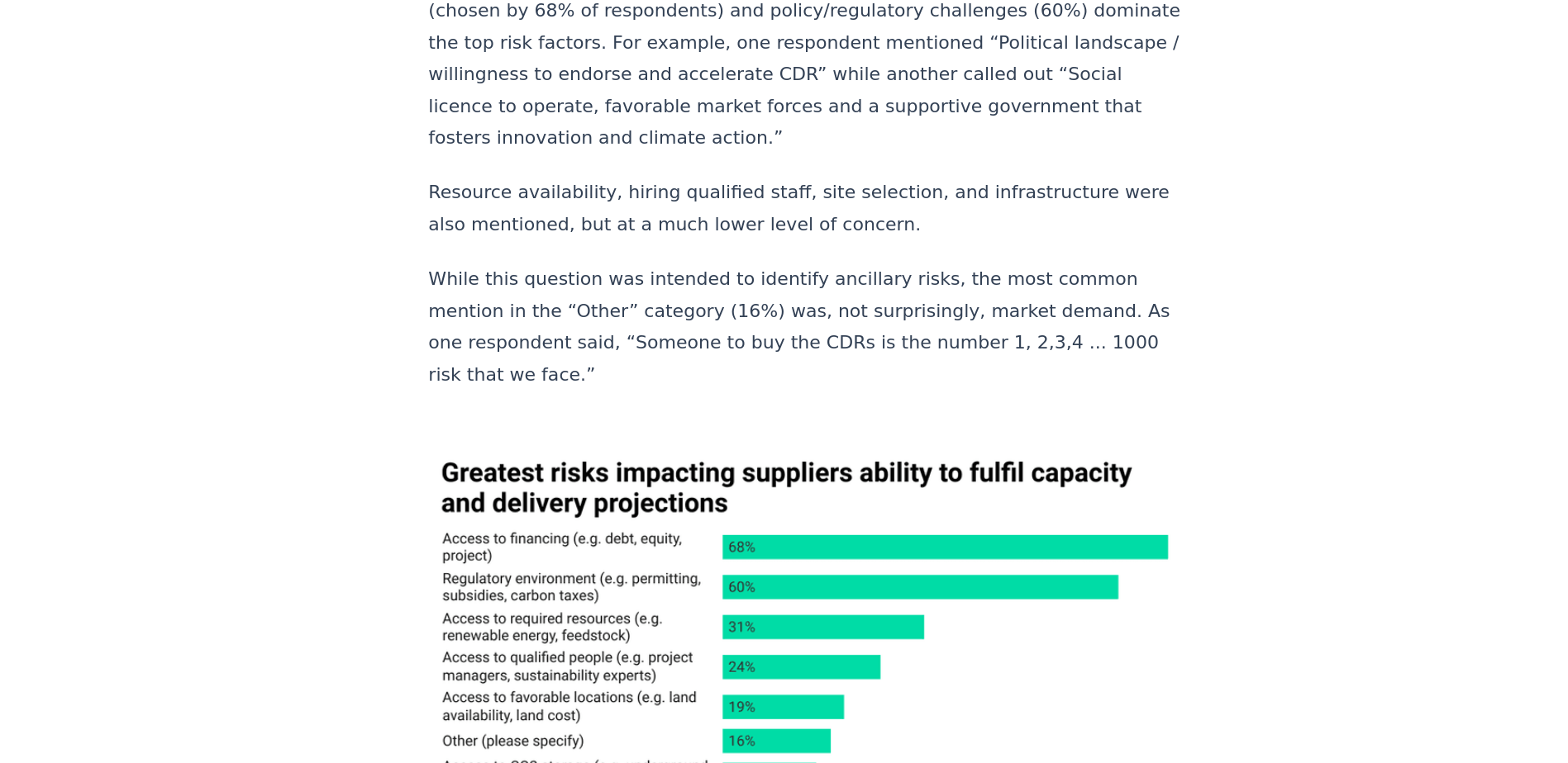
scroll to position [9028, 0]
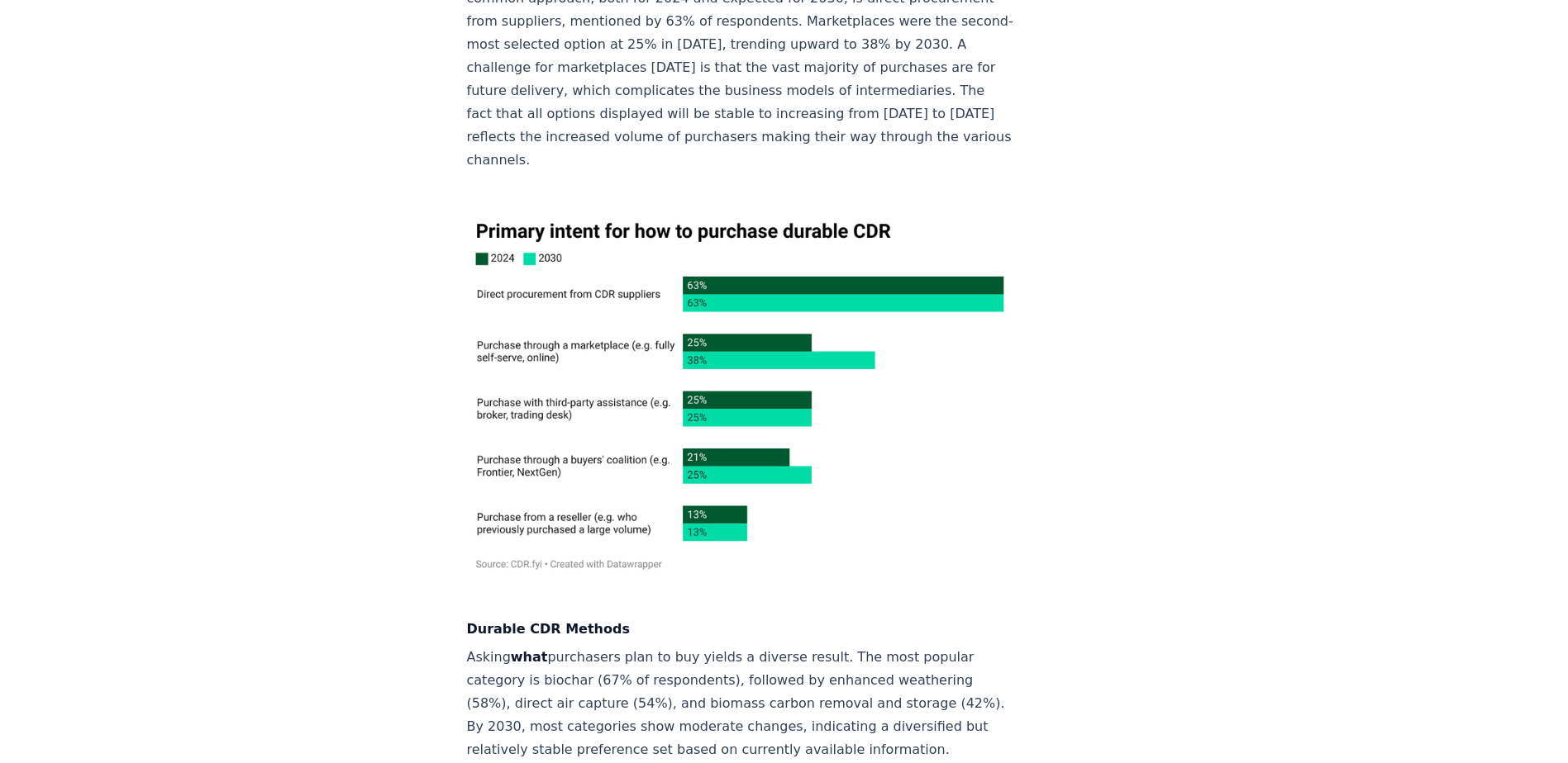
scroll to position [5801, 0]
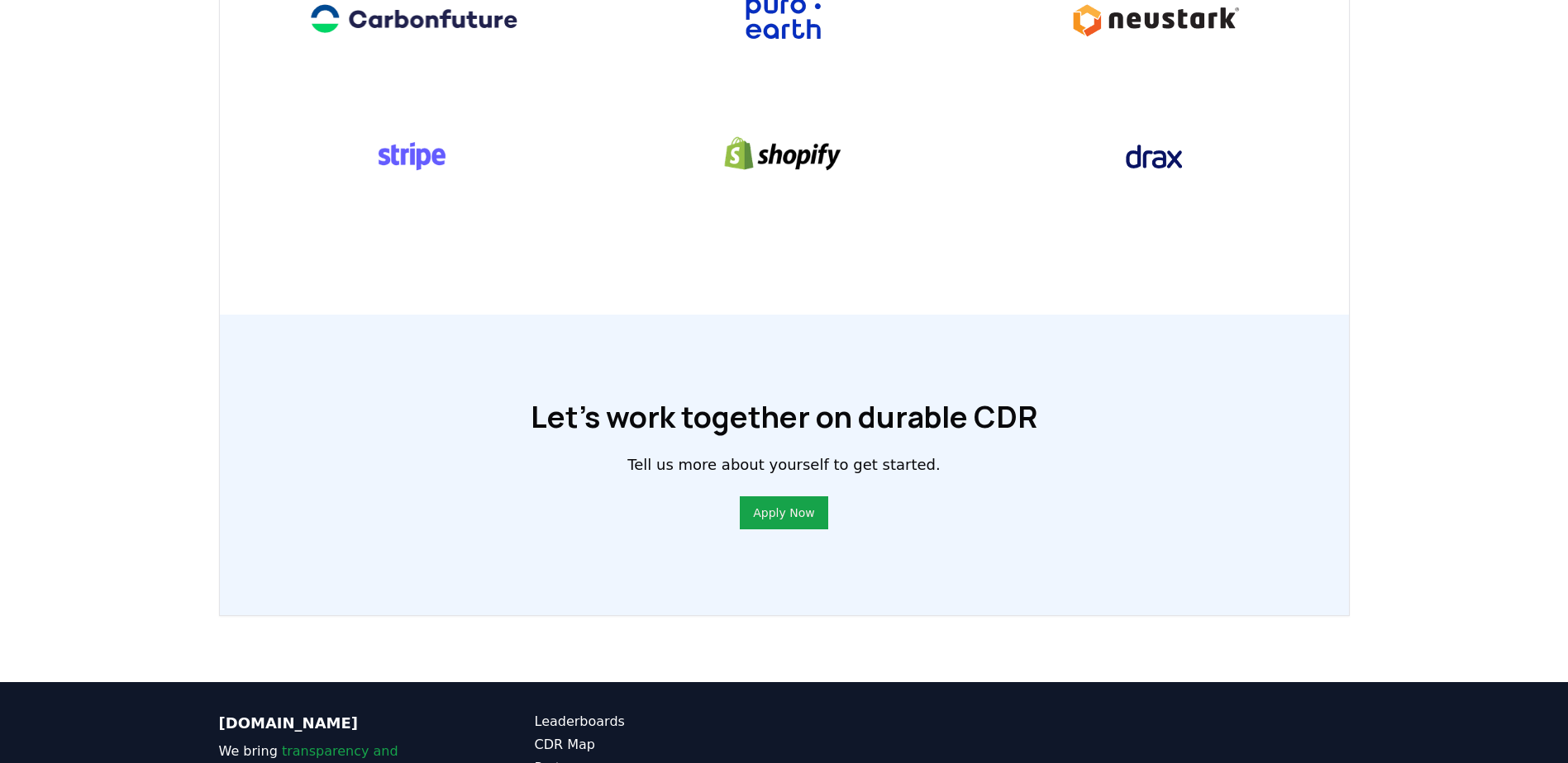
scroll to position [1150, 0]
